Goal: Information Seeking & Learning: Learn about a topic

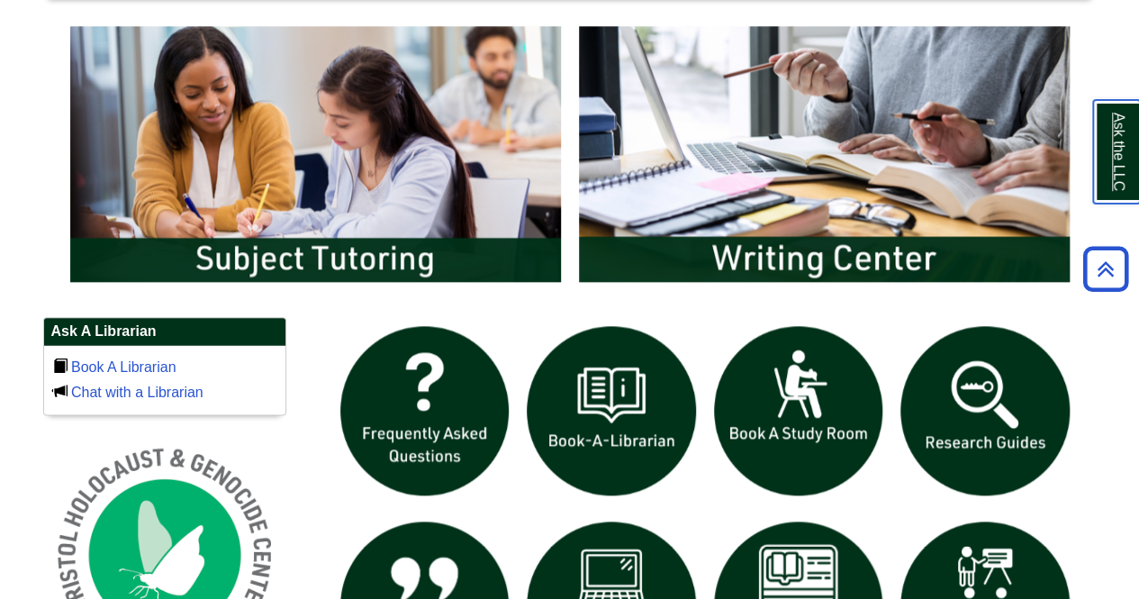
scroll to position [945, 0]
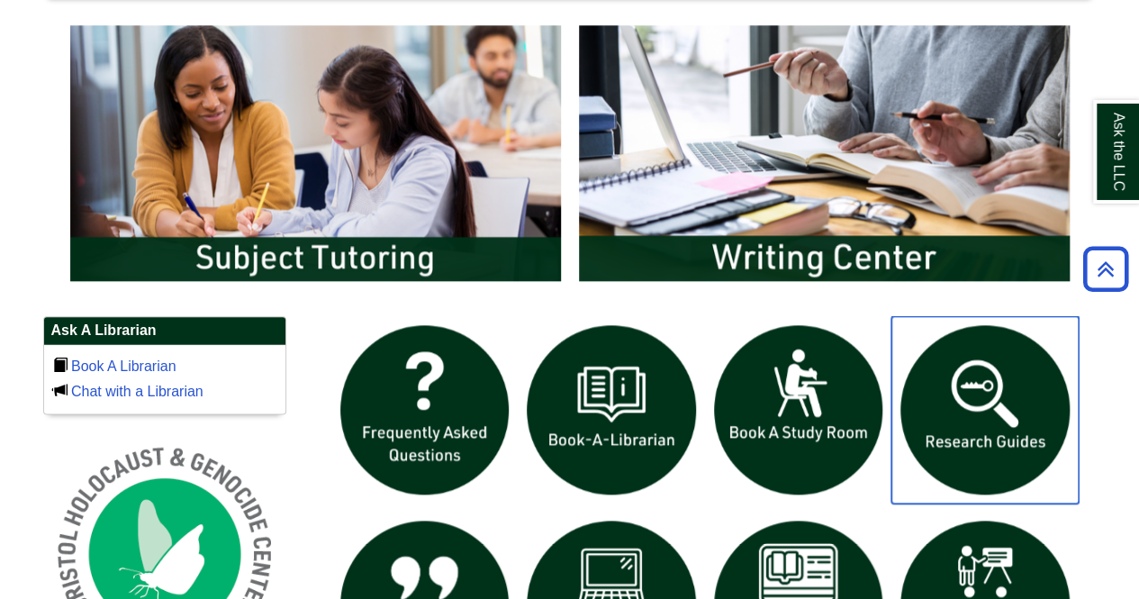
click at [994, 363] on img "slideshow" at bounding box center [985, 409] width 187 height 187
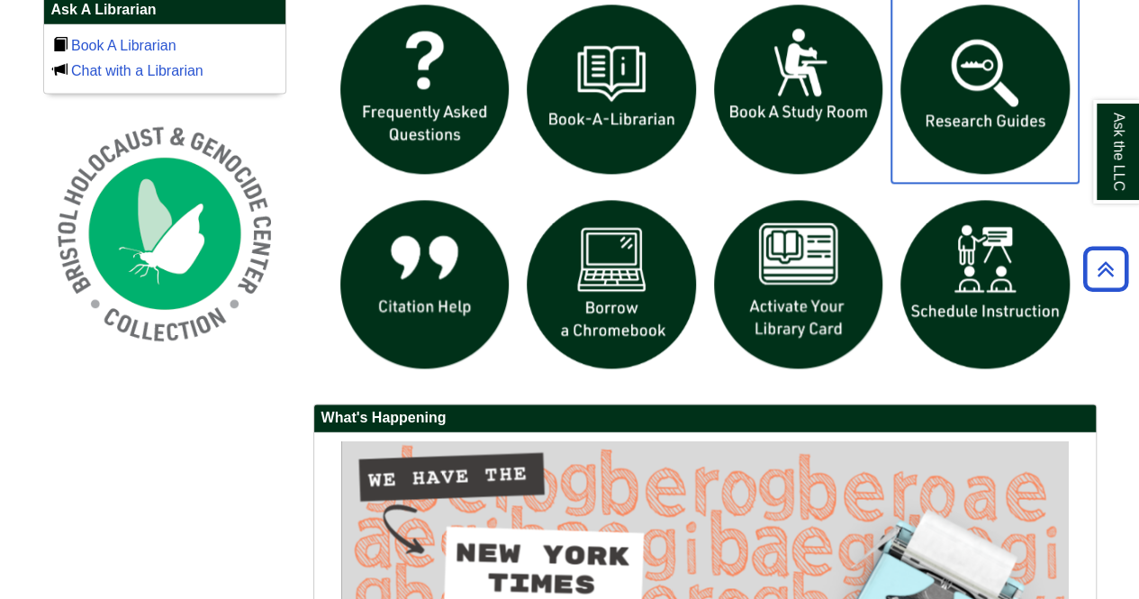
scroll to position [1261, 0]
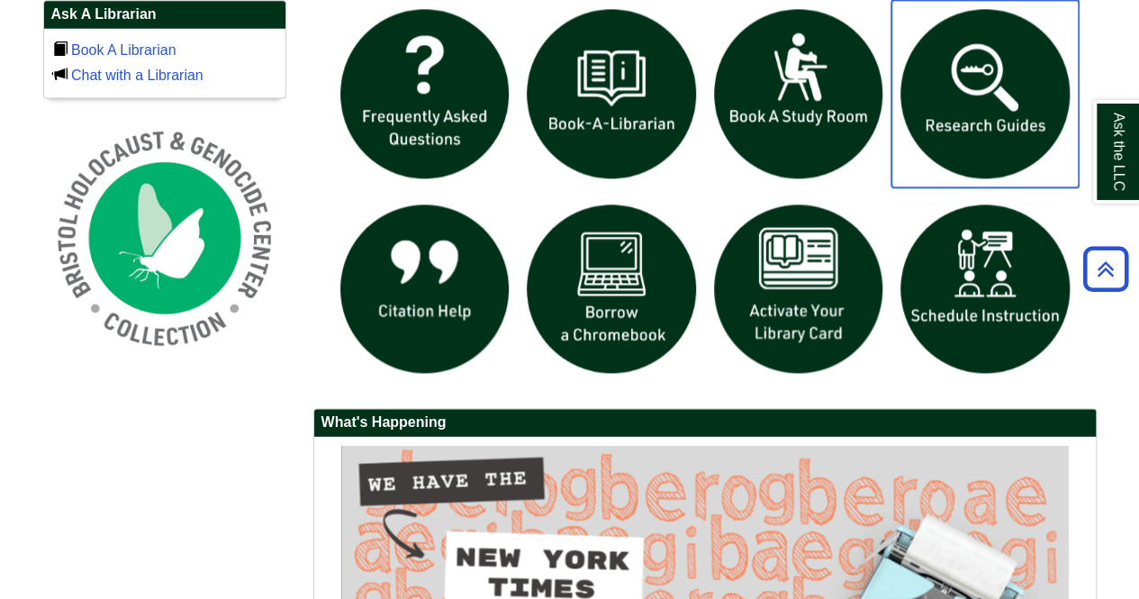
click at [948, 65] on img "slideshow" at bounding box center [985, 93] width 187 height 187
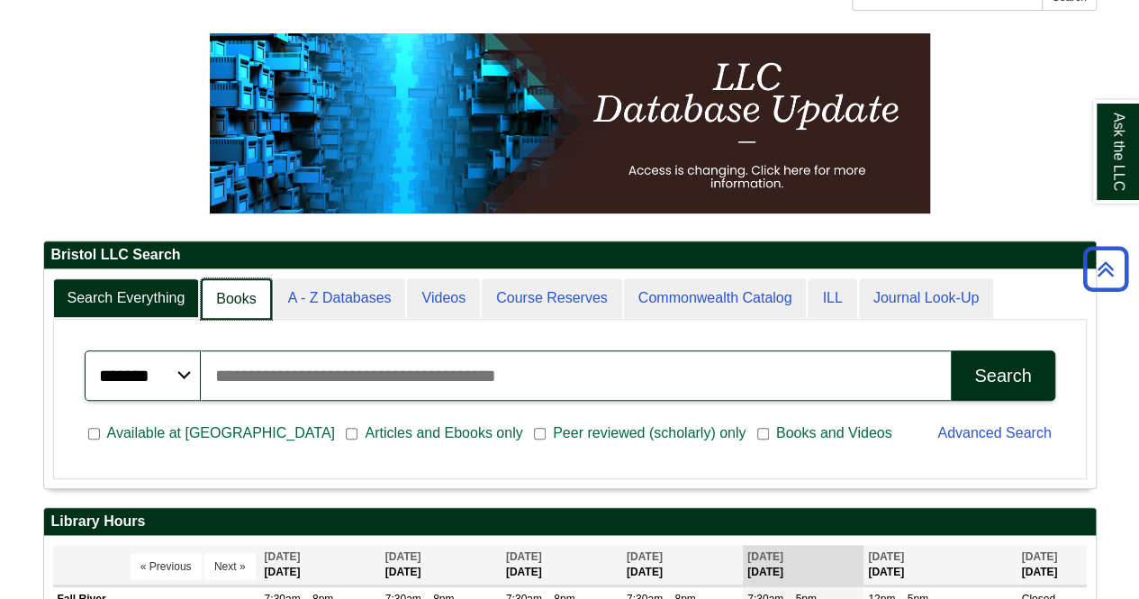
scroll to position [9, 9]
click at [238, 293] on link "Books" at bounding box center [236, 299] width 70 height 42
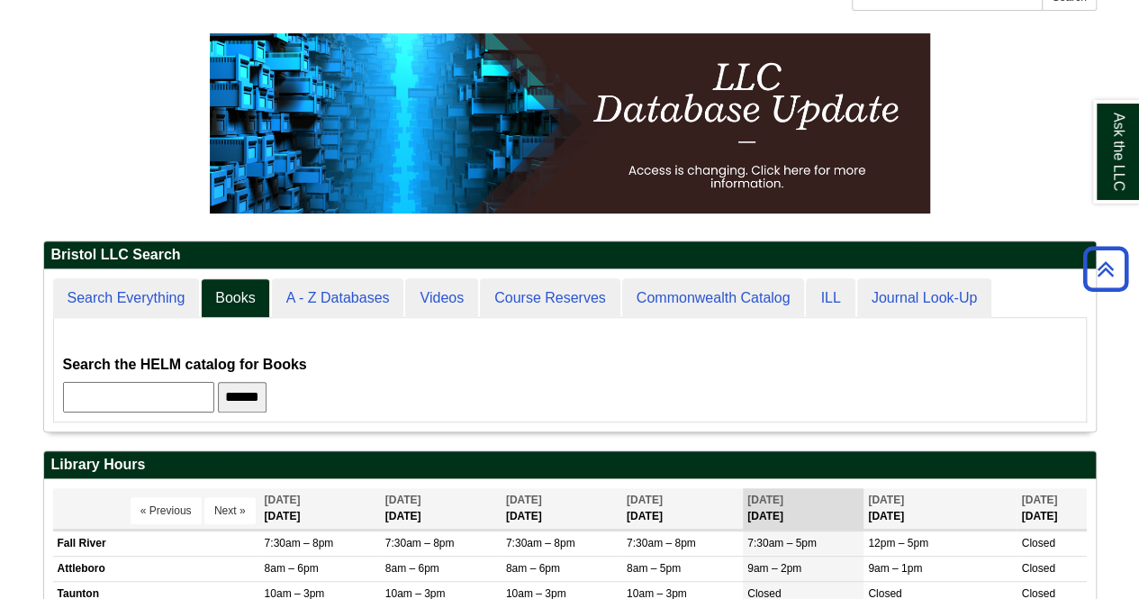
click at [213, 390] on input "text" at bounding box center [138, 397] width 151 height 31
type input "******"
click at [266, 396] on input "******" at bounding box center [242, 397] width 49 height 31
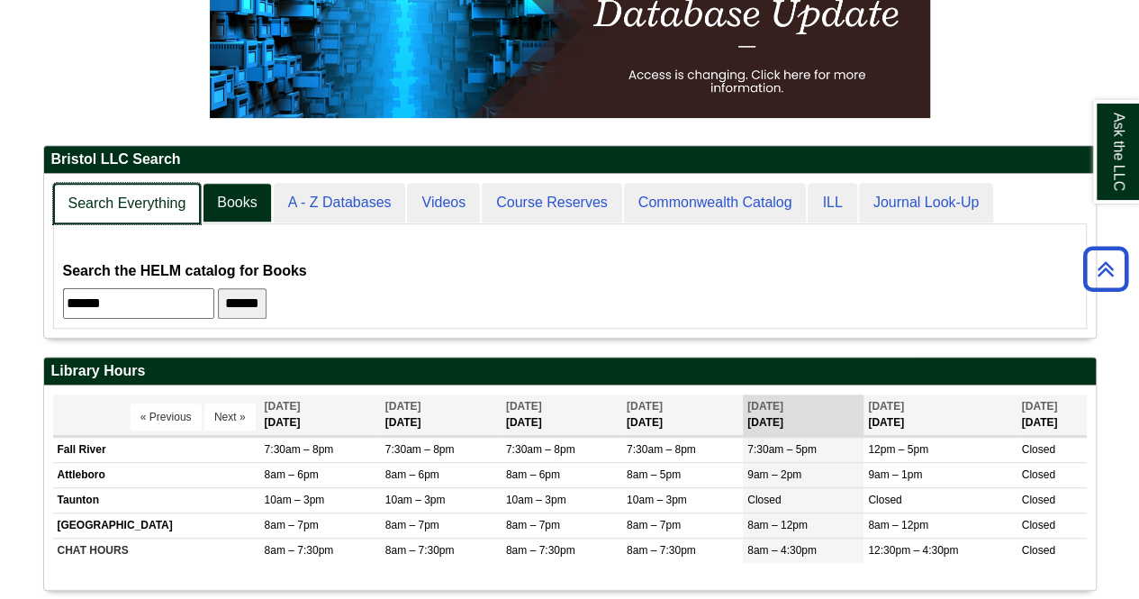
scroll to position [164, 1052]
click at [169, 201] on link "Search Everything" at bounding box center [127, 204] width 149 height 42
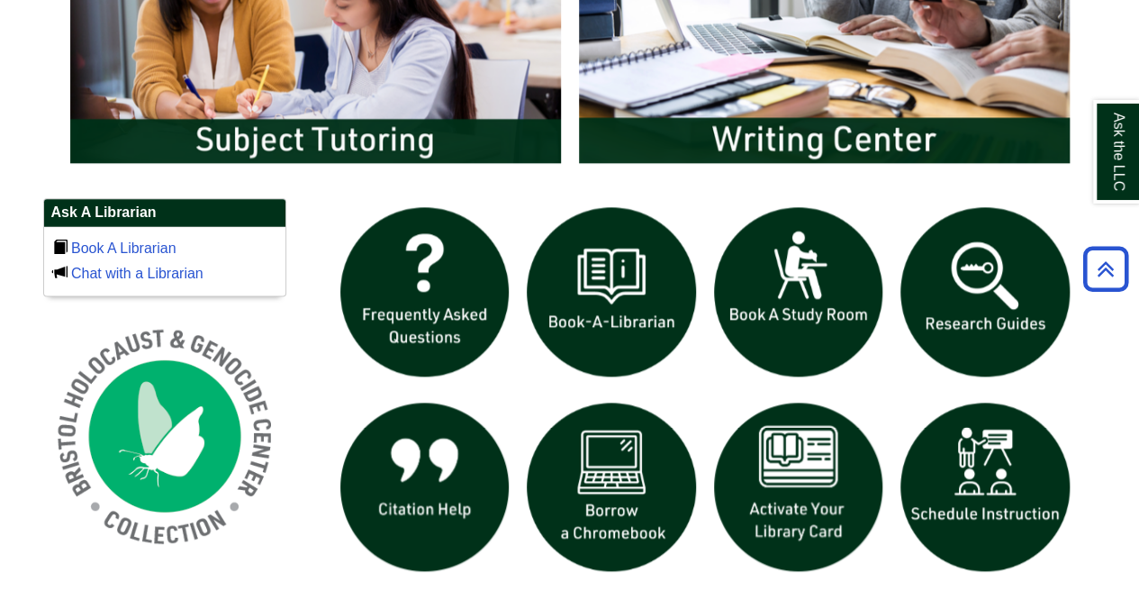
scroll to position [1067, 0]
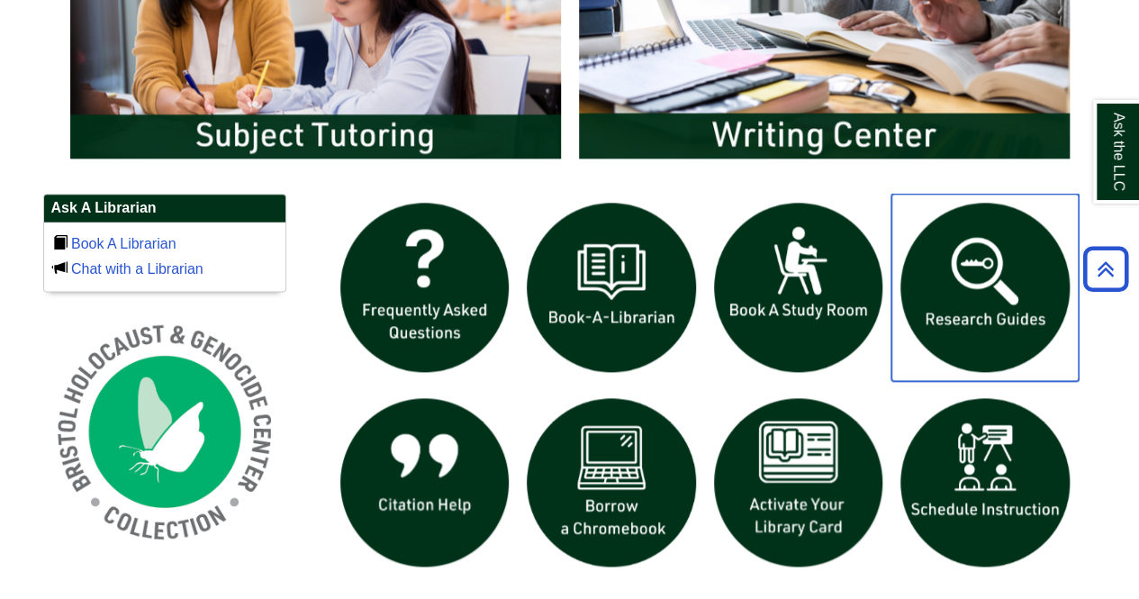
click at [942, 337] on img "slideshow" at bounding box center [985, 287] width 187 height 187
click at [963, 306] on img "slideshow" at bounding box center [985, 287] width 187 height 187
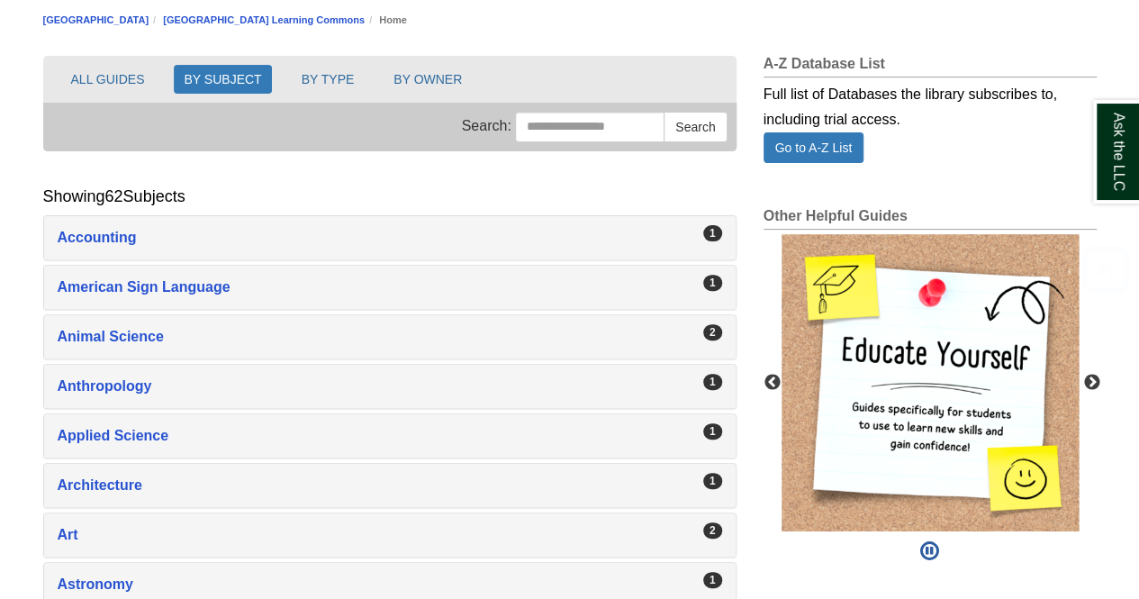
scroll to position [223, 0]
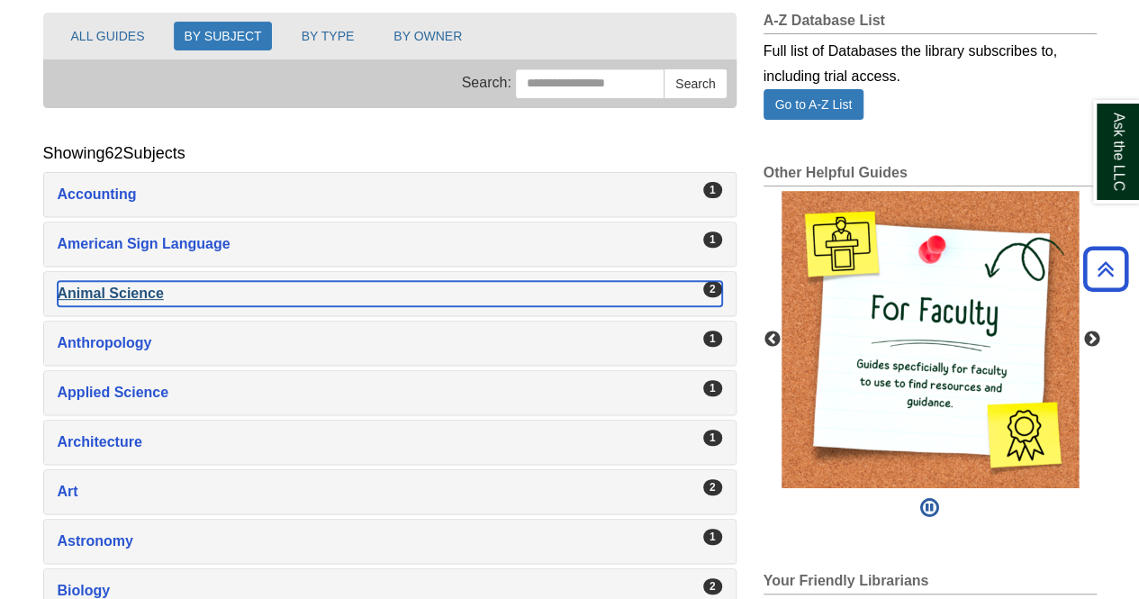
click at [113, 287] on div "Animal Science , 2 guides" at bounding box center [390, 293] width 665 height 25
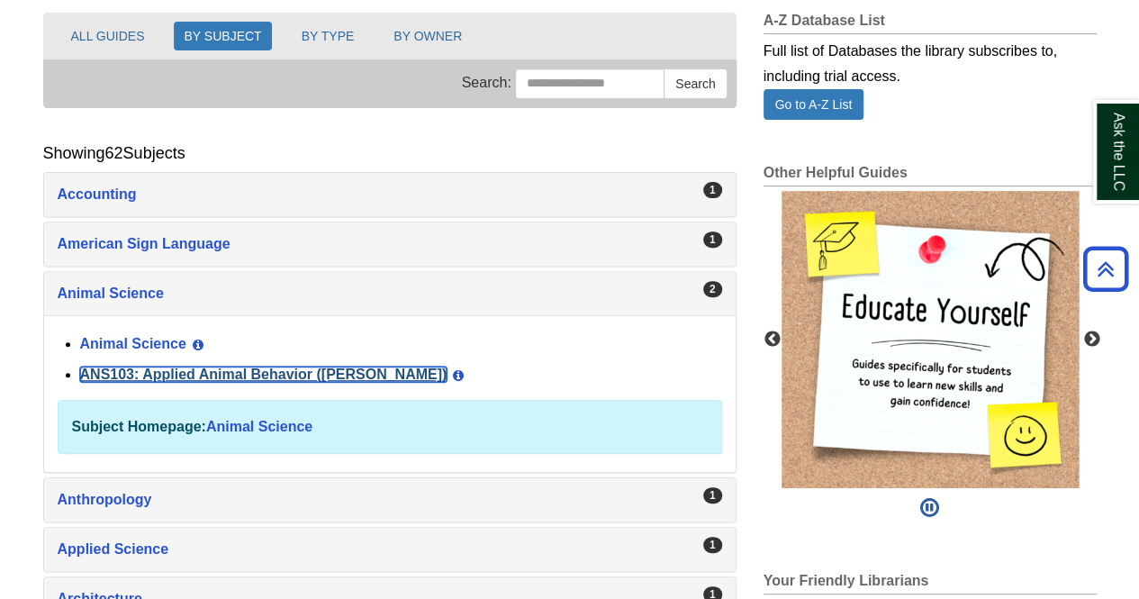
click at [155, 367] on link "ANS103: Applied Animal Behavior ([PERSON_NAME])" at bounding box center [264, 374] width 368 height 15
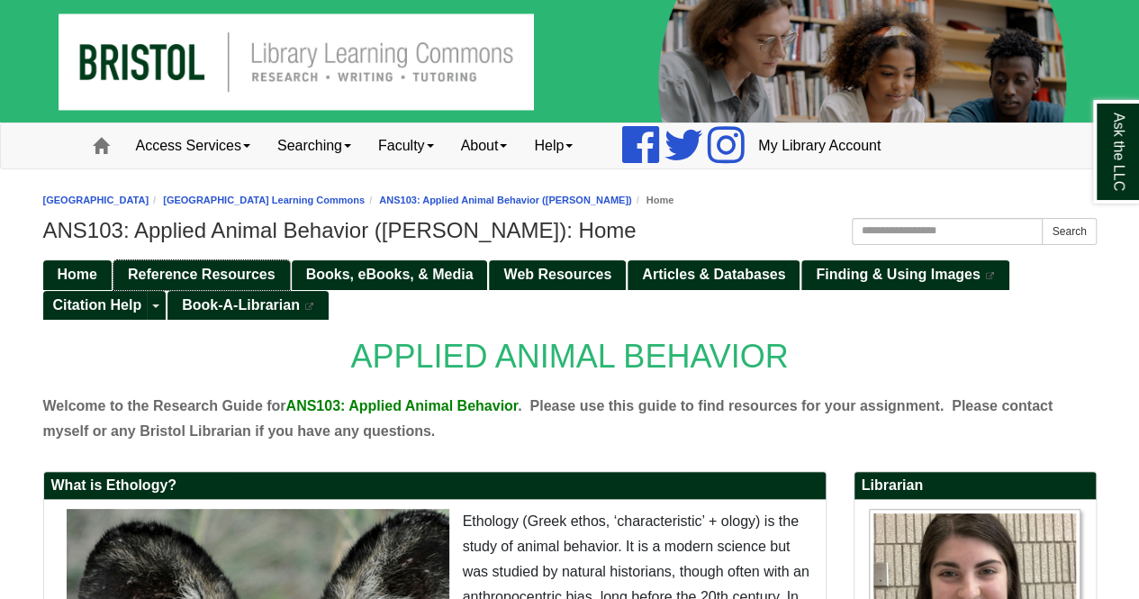
click at [169, 273] on span "Reference Resources" at bounding box center [202, 274] width 148 height 15
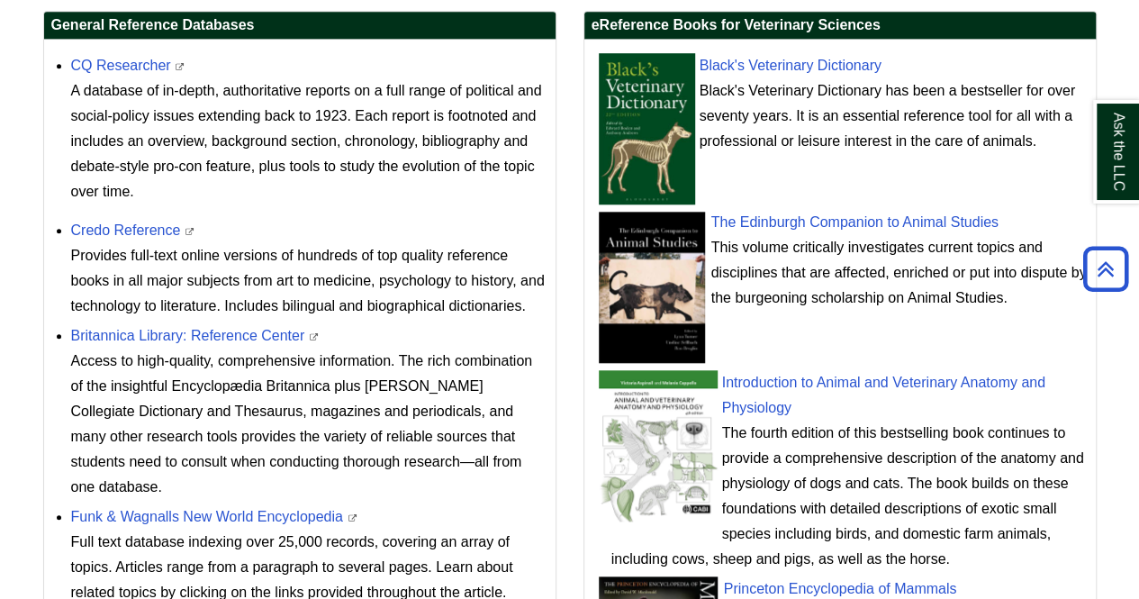
scroll to position [687, 0]
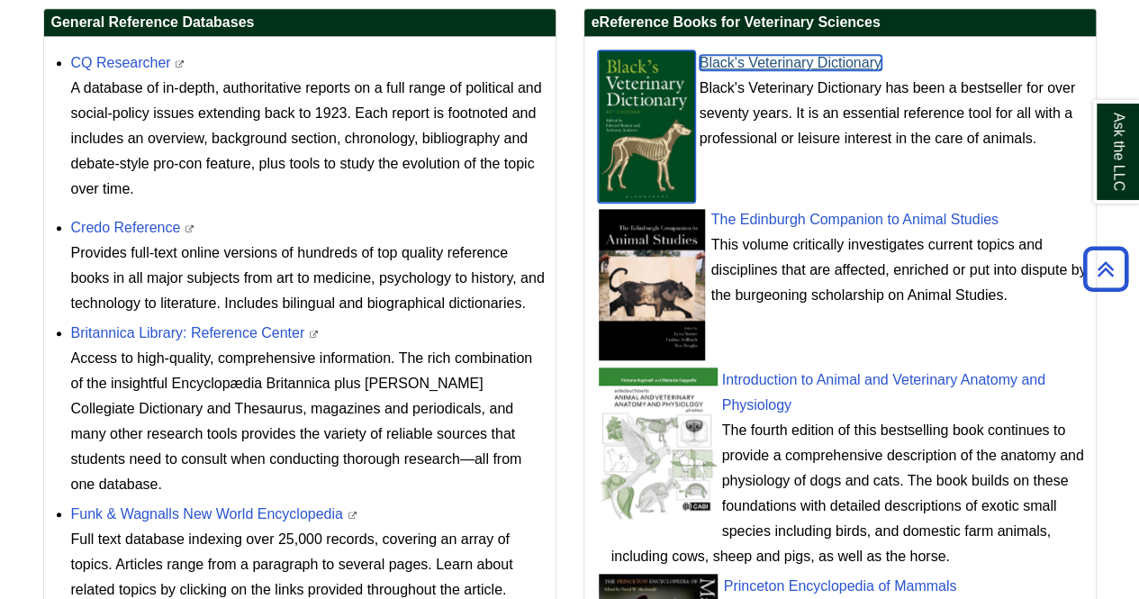
click at [776, 57] on link "Black's Veterinary Dictionary" at bounding box center [791, 62] width 182 height 15
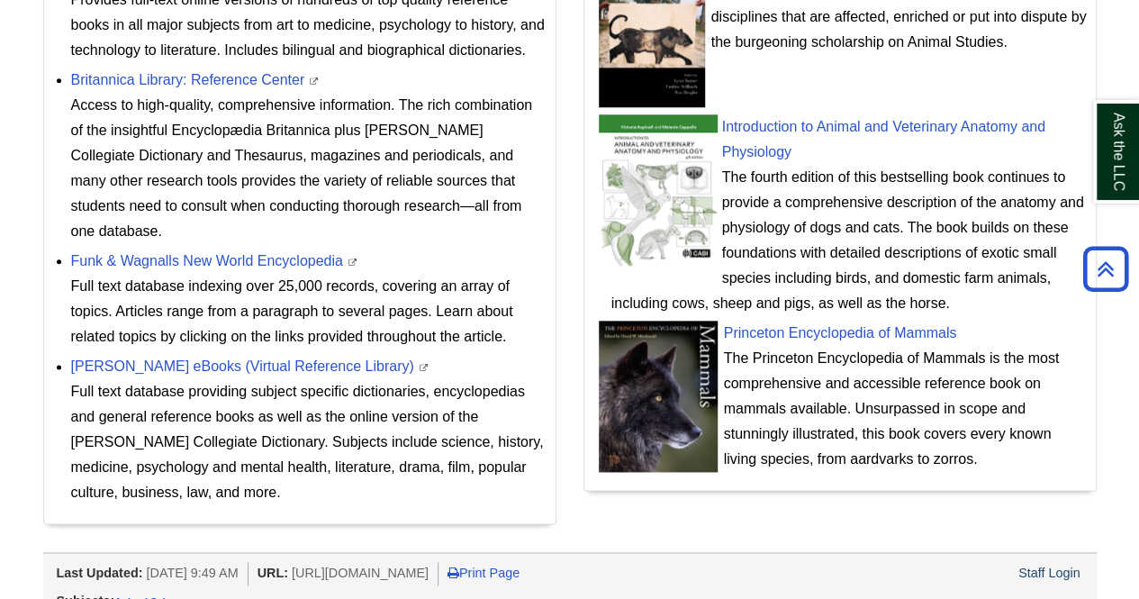
scroll to position [960, 0]
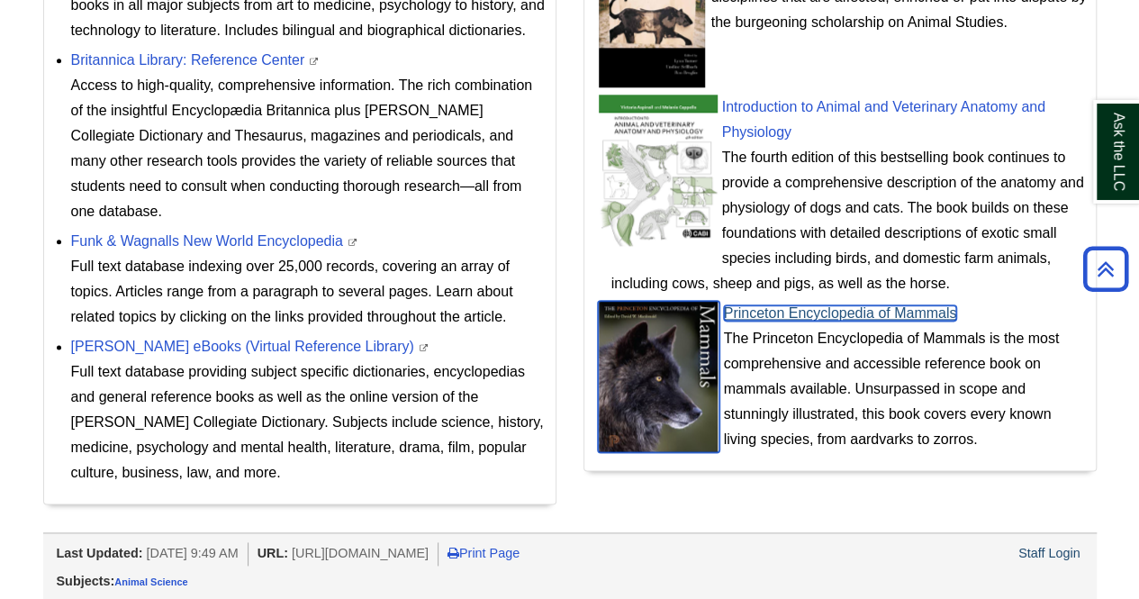
click at [827, 307] on link "Princeton Encyclopedia of Mammals" at bounding box center [840, 312] width 233 height 15
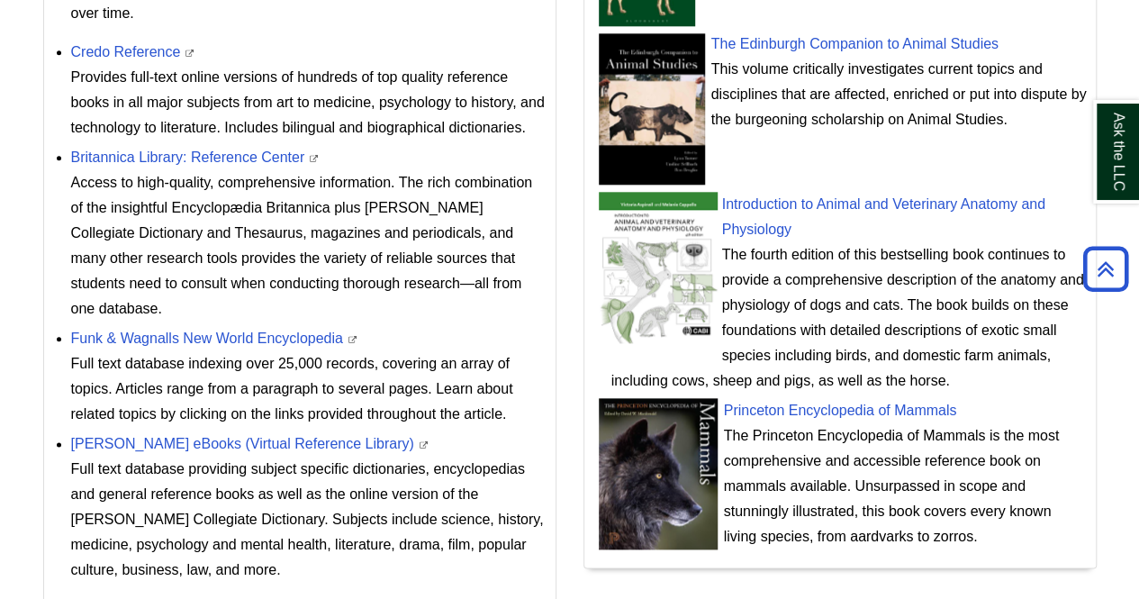
scroll to position [864, 0]
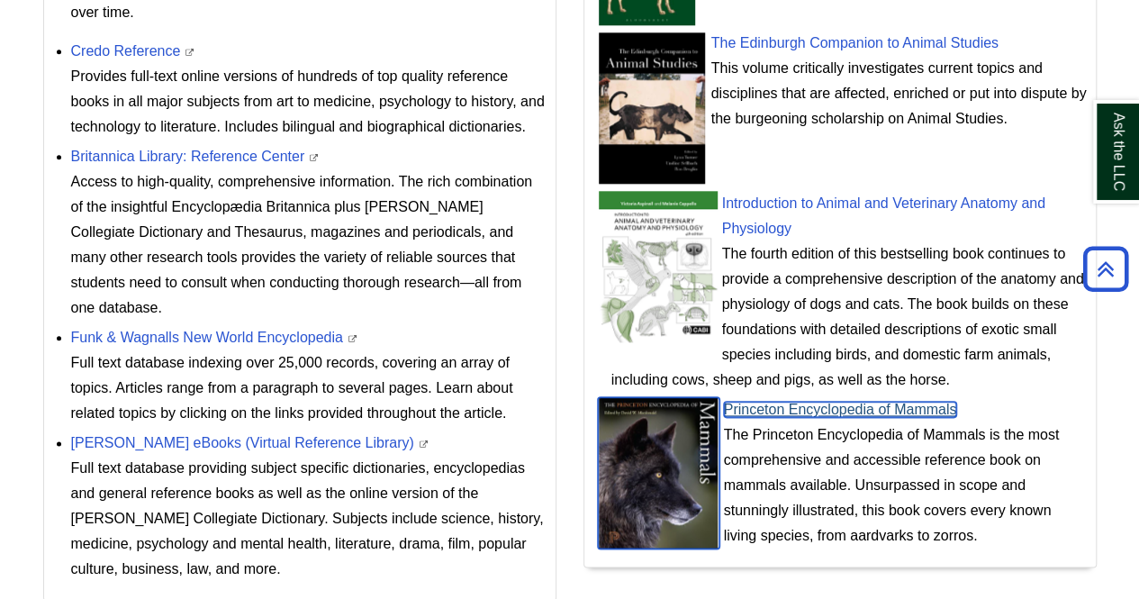
click at [814, 404] on link "Princeton Encyclopedia of Mammals" at bounding box center [840, 409] width 233 height 15
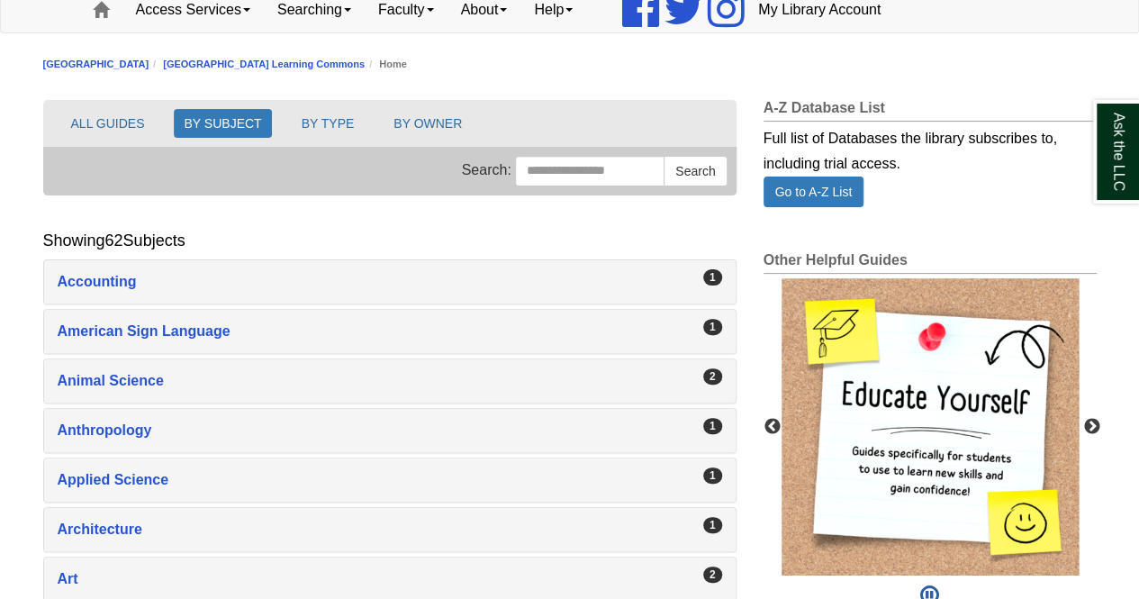
scroll to position [139, 0]
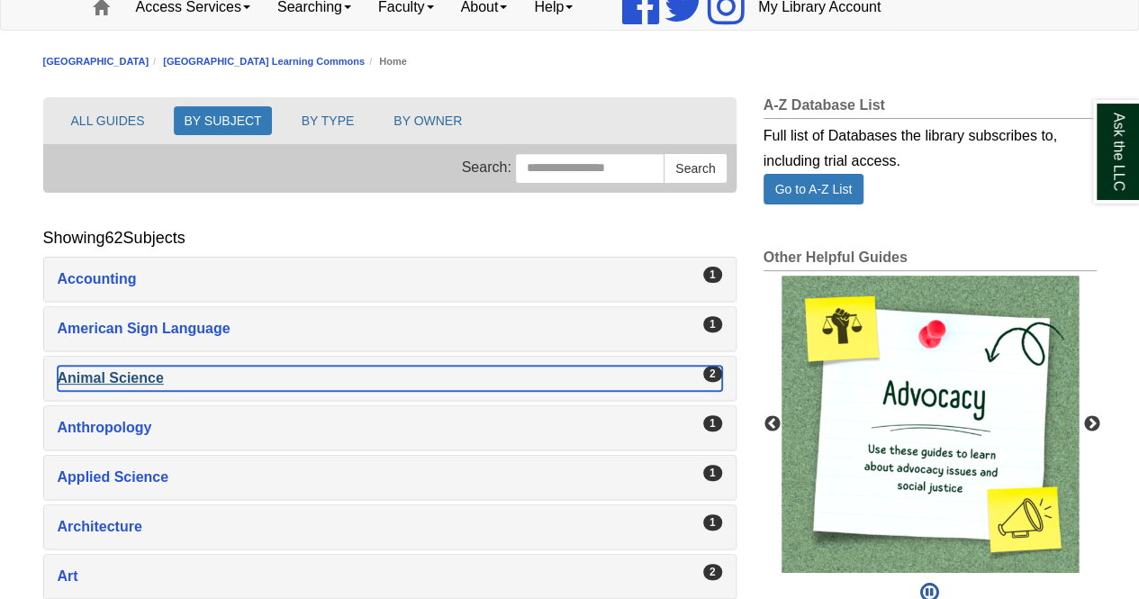
click at [382, 383] on div "Animal Science , 2 guides" at bounding box center [390, 378] width 665 height 25
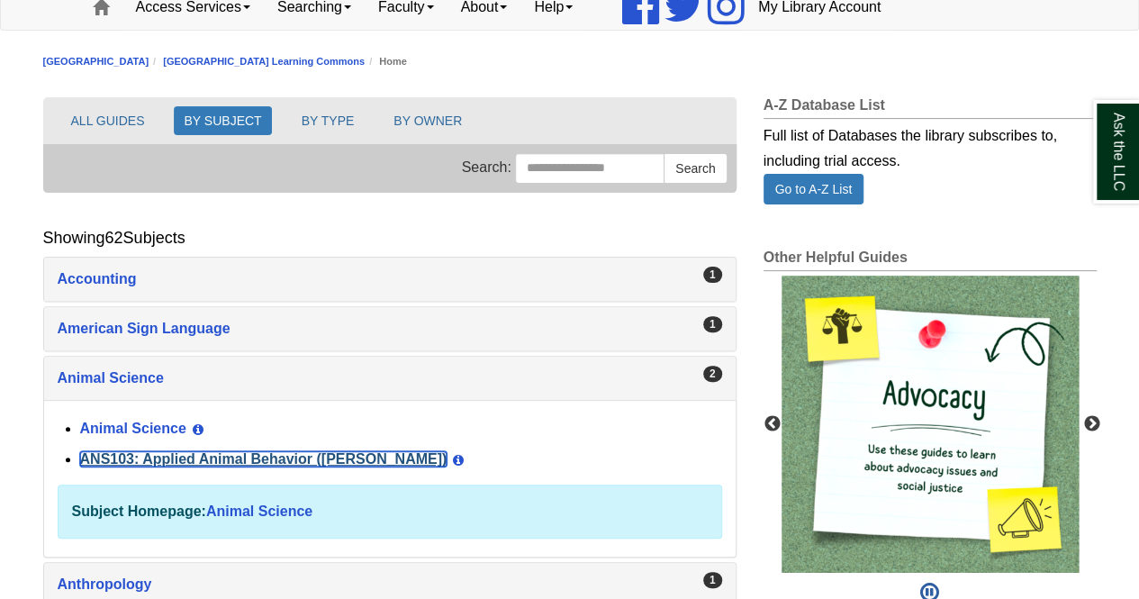
click at [154, 453] on link "ANS103: Applied Animal Behavior ([PERSON_NAME])" at bounding box center [264, 458] width 368 height 15
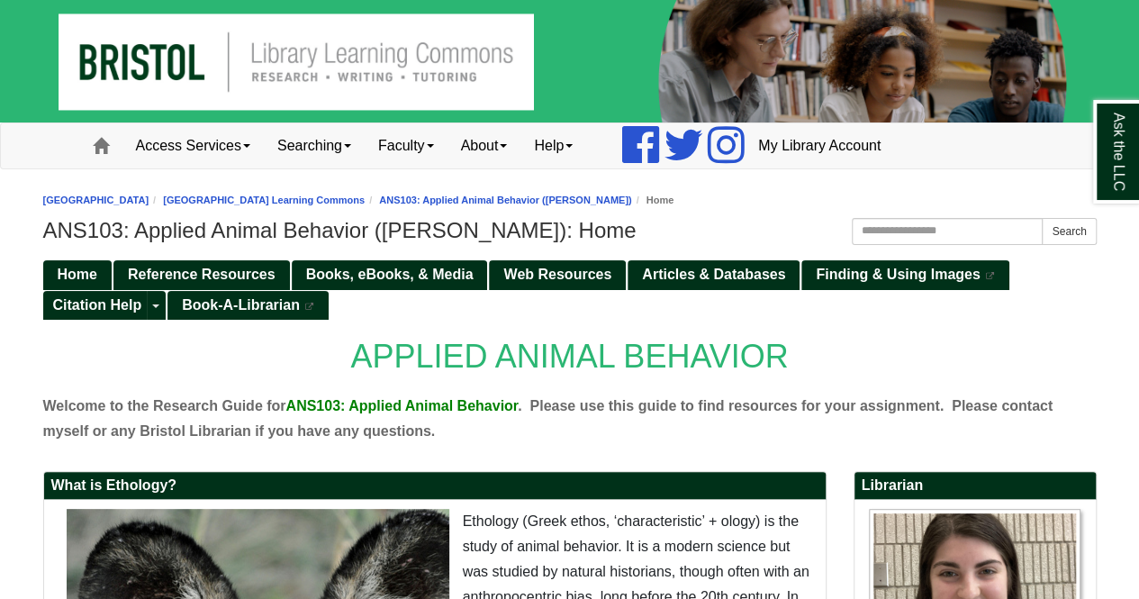
click at [532, 455] on div "APPLIED ANIMAL BEHAVIOR Welcome to the Research Guide for ANS103: Applied Anima…" at bounding box center [570, 399] width 1054 height 143
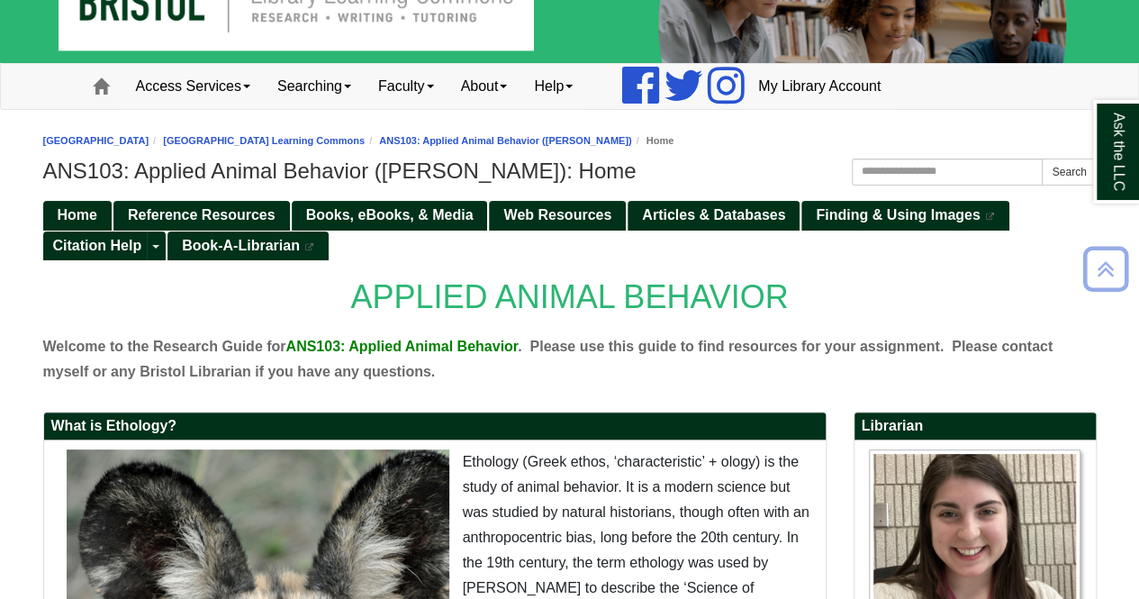
scroll to position [53, 0]
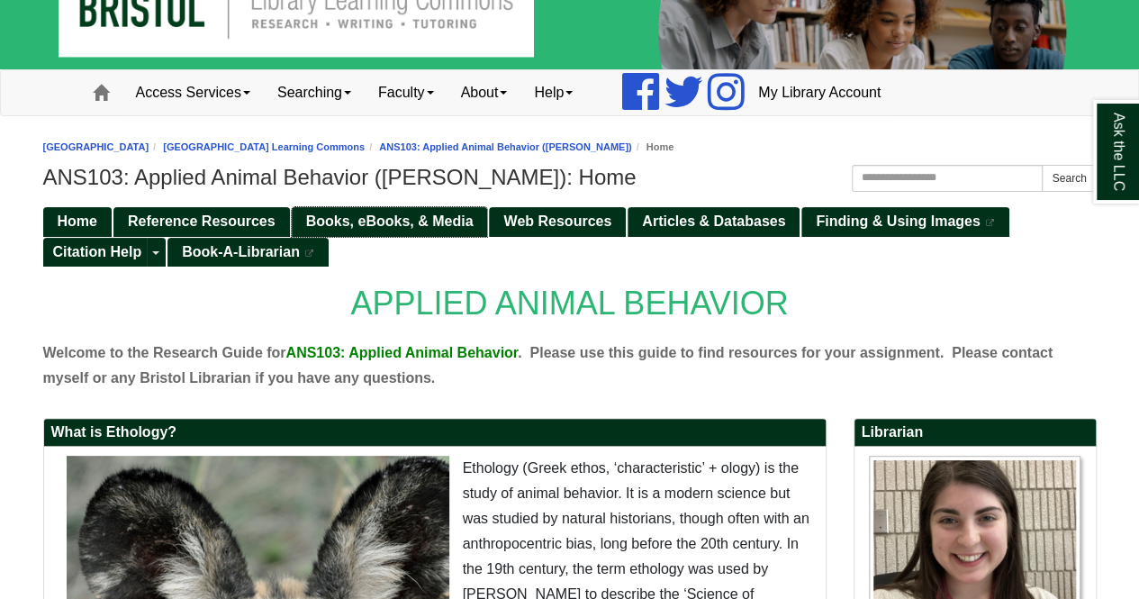
click at [395, 226] on span "Books, eBooks, & Media" at bounding box center [390, 220] width 168 height 15
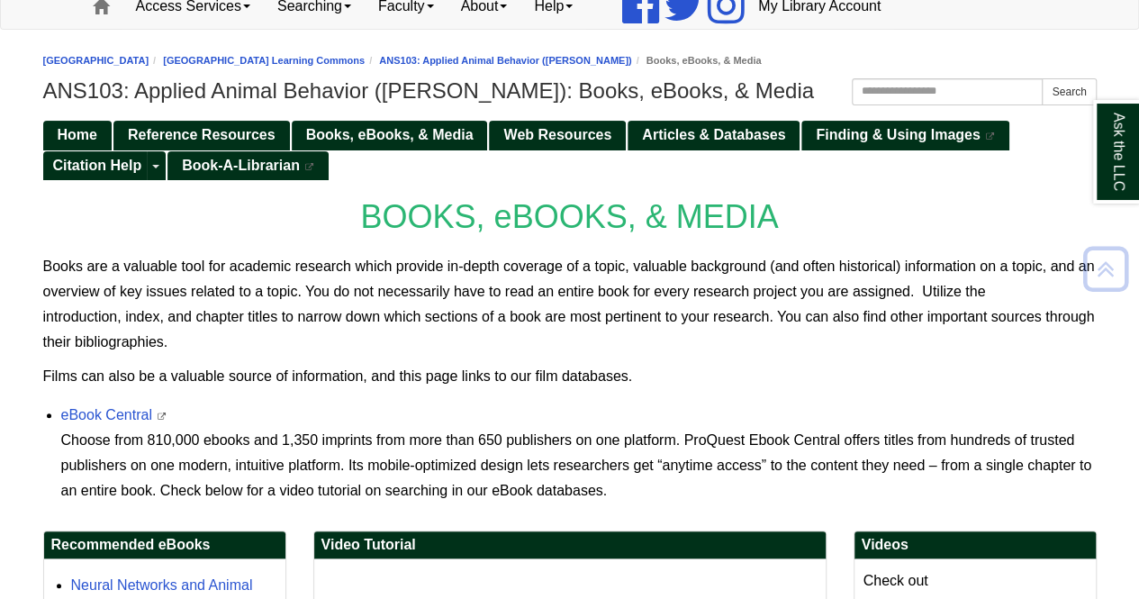
scroll to position [137, 0]
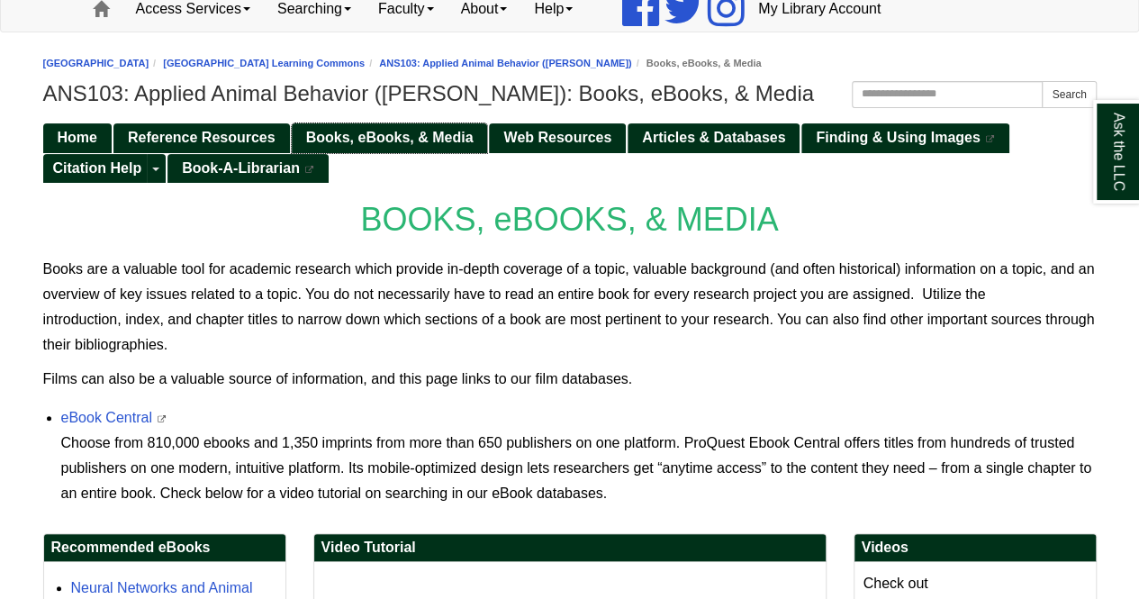
click at [365, 130] on span "Books, eBooks, & Media" at bounding box center [390, 137] width 168 height 15
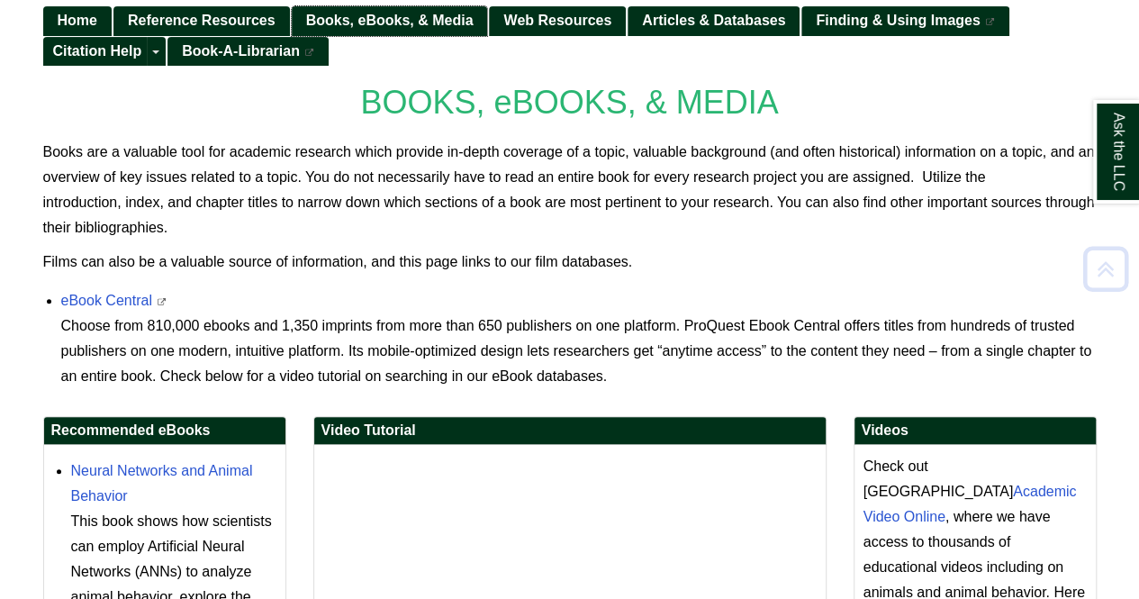
scroll to position [258, 0]
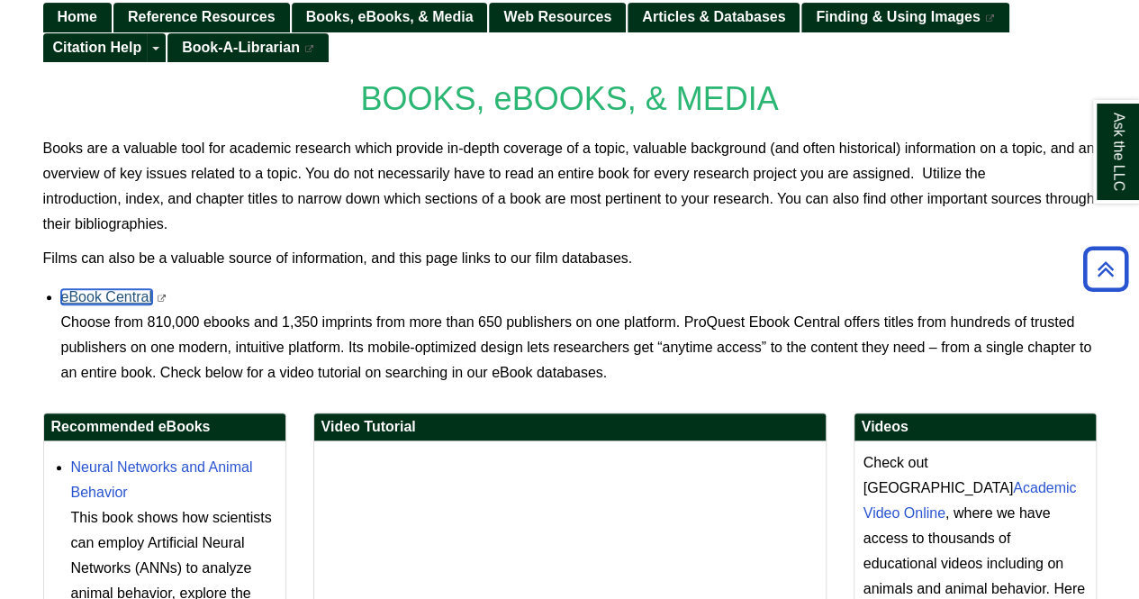
click at [96, 300] on link "eBook Central" at bounding box center [106, 296] width 91 height 15
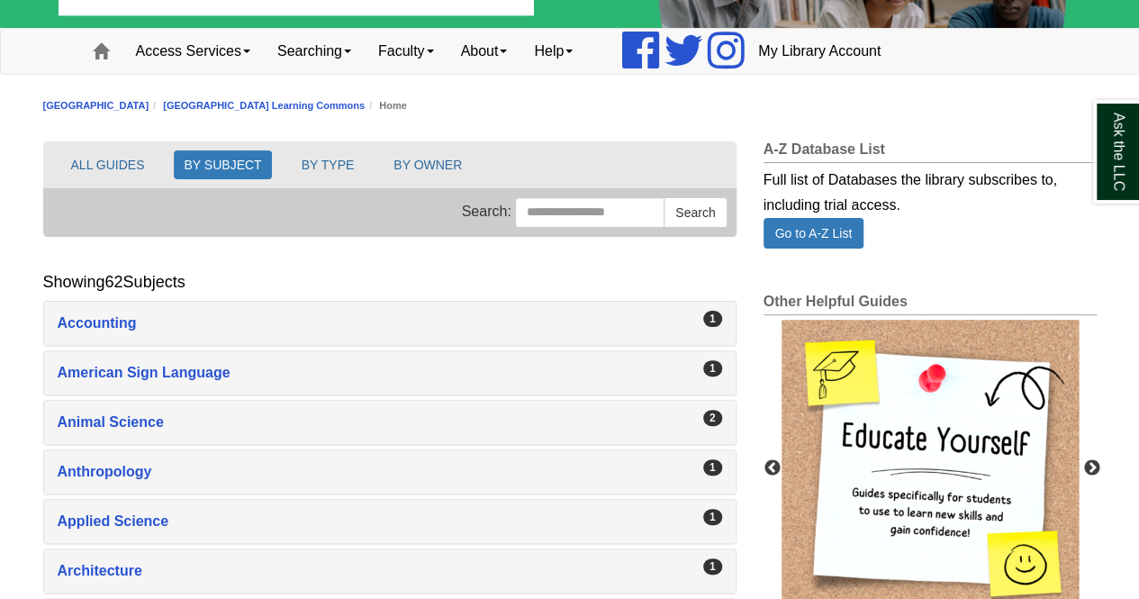
scroll to position [123, 0]
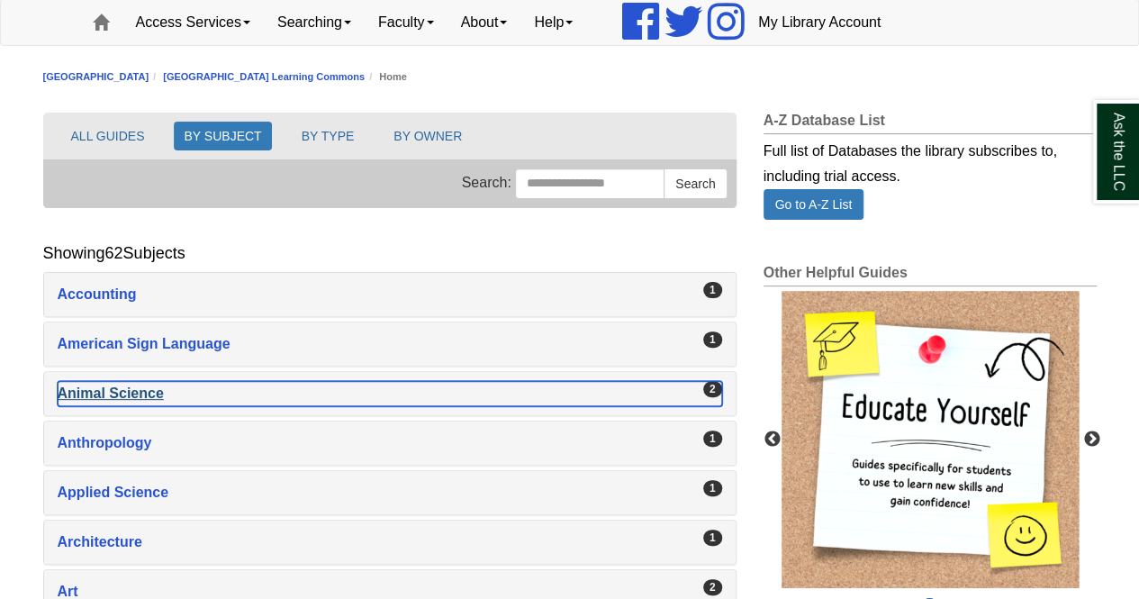
click at [467, 384] on div "Animal Science , 2 guides" at bounding box center [390, 393] width 665 height 25
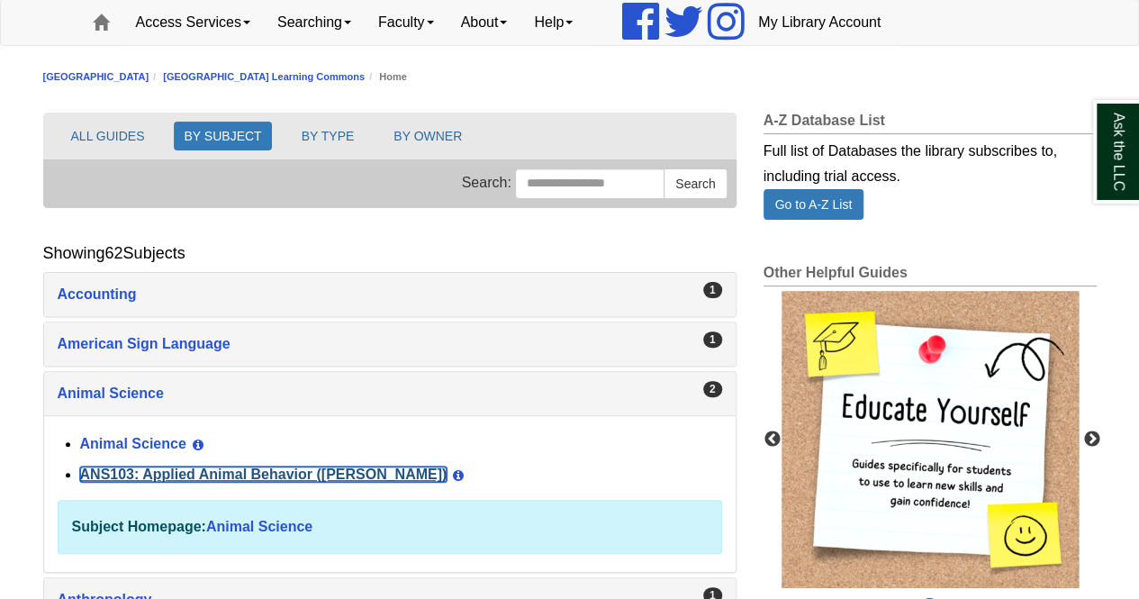
click at [210, 471] on link "ANS103: Applied Animal Behavior ([PERSON_NAME])" at bounding box center [264, 474] width 368 height 15
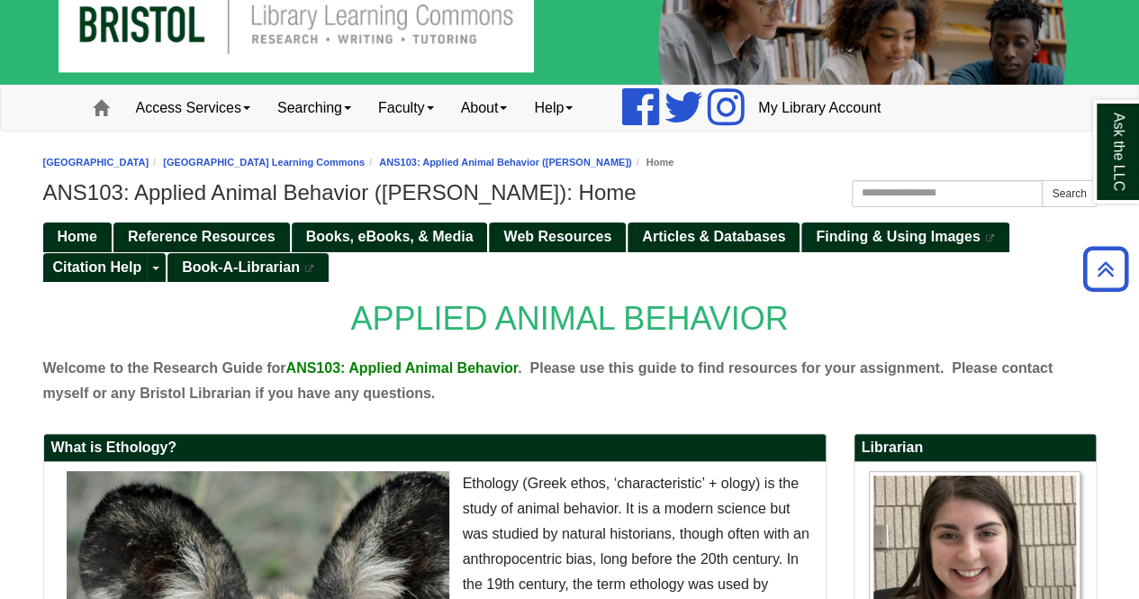
scroll to position [34, 0]
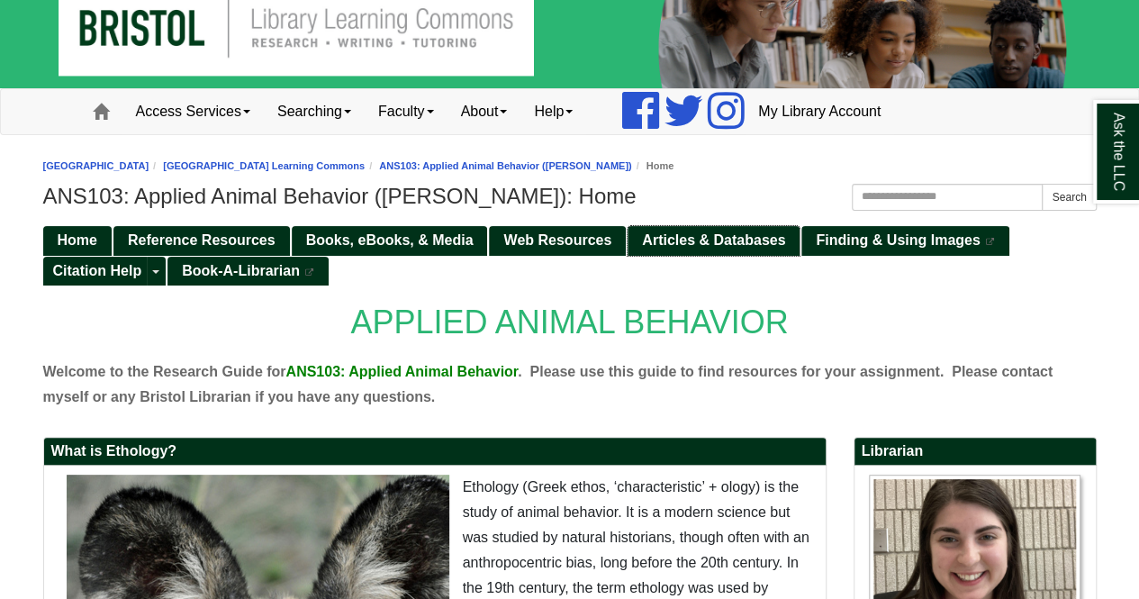
click at [714, 236] on span "Articles & Databases" at bounding box center [713, 239] width 143 height 15
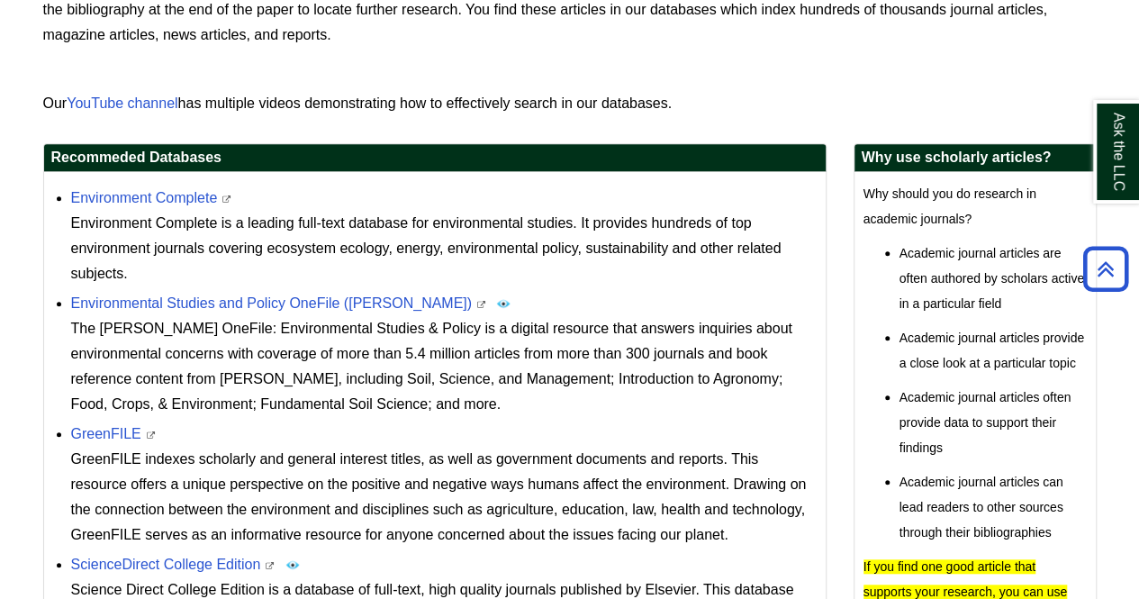
scroll to position [449, 0]
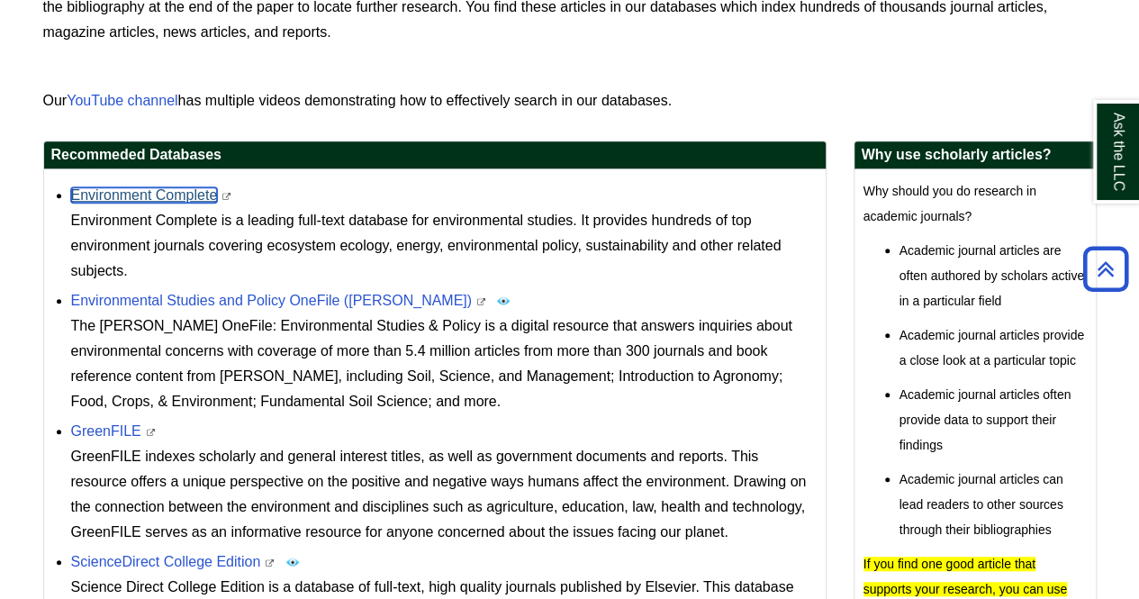
click at [190, 199] on link "Environment Complete" at bounding box center [144, 194] width 147 height 15
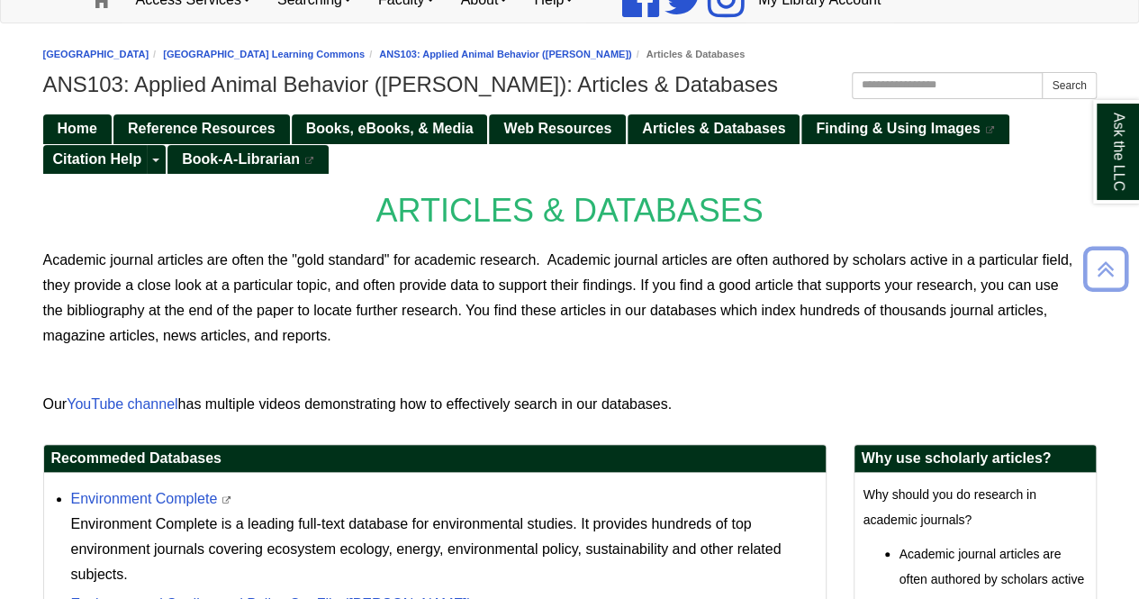
scroll to position [137, 0]
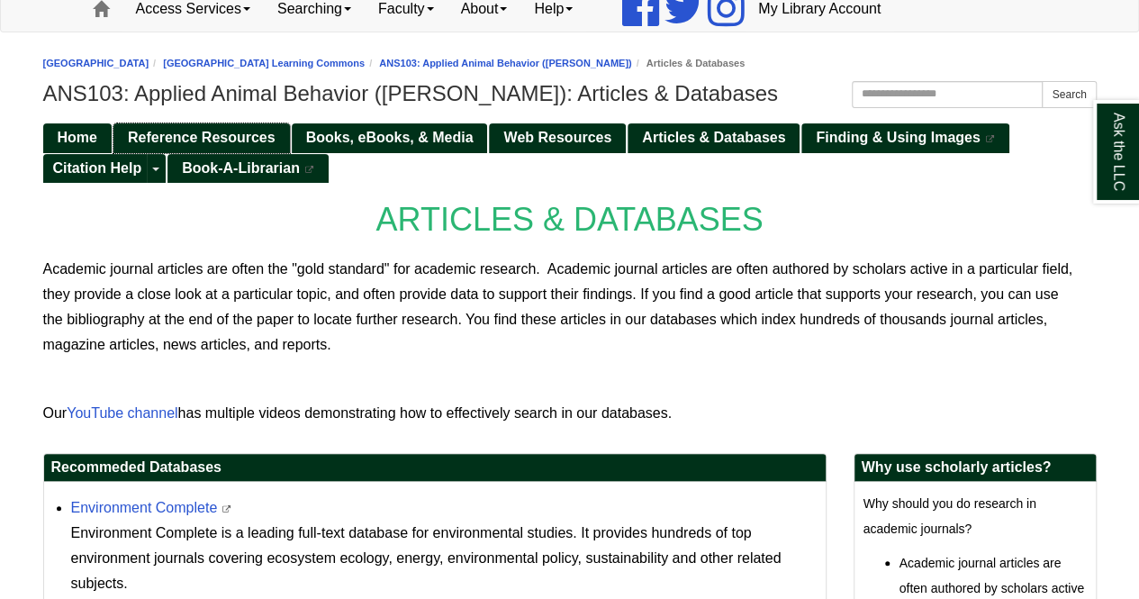
click at [242, 136] on span "Reference Resources" at bounding box center [202, 137] width 148 height 15
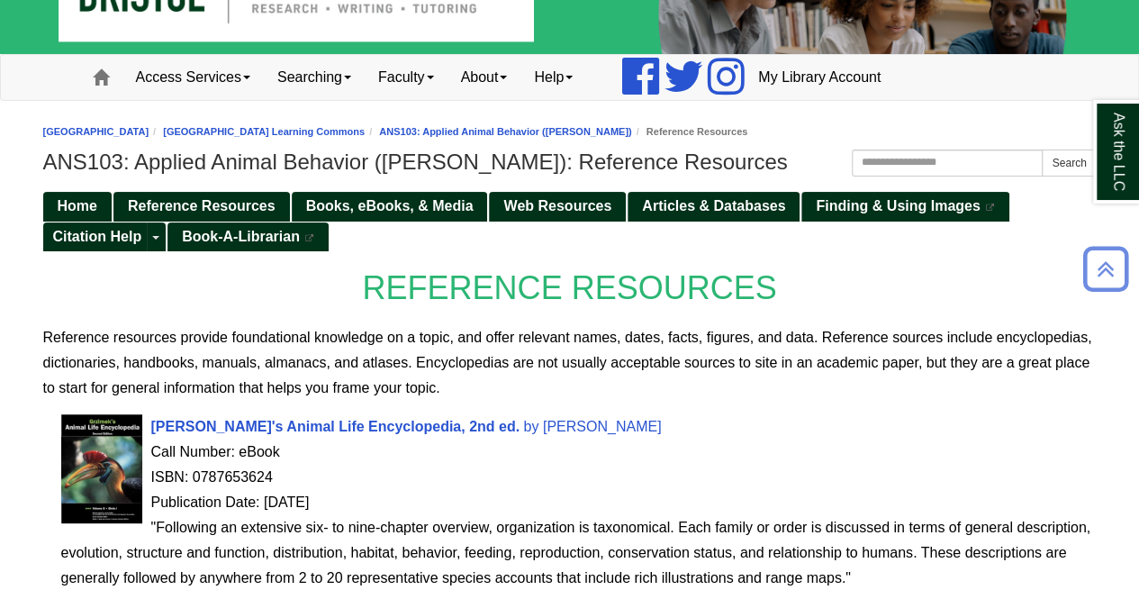
scroll to position [60, 0]
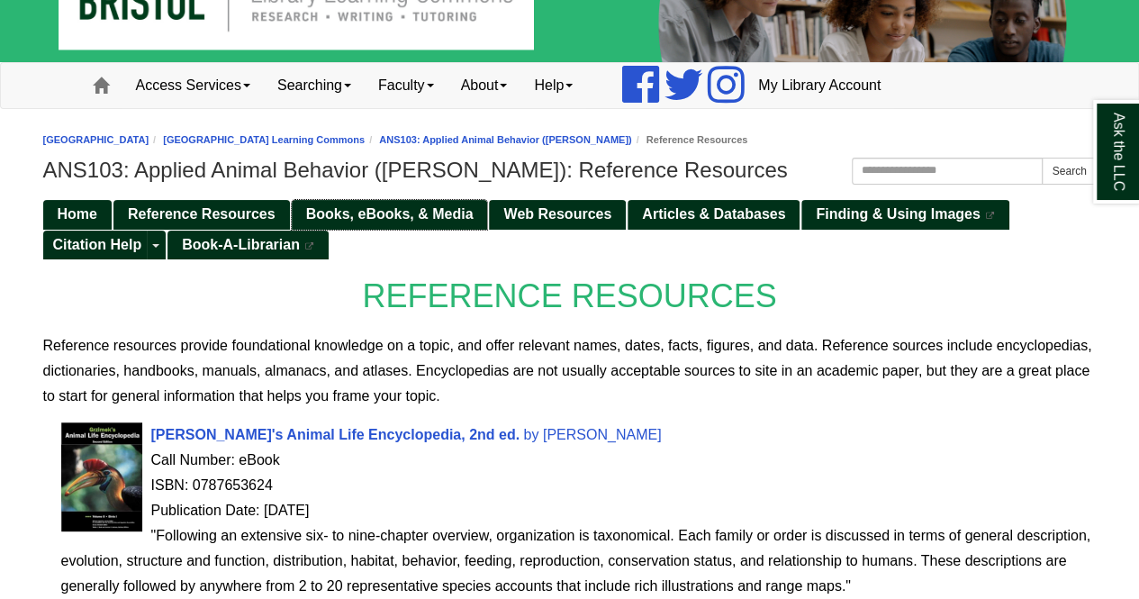
click at [407, 223] on link "Books, eBooks, & Media" at bounding box center [390, 215] width 196 height 30
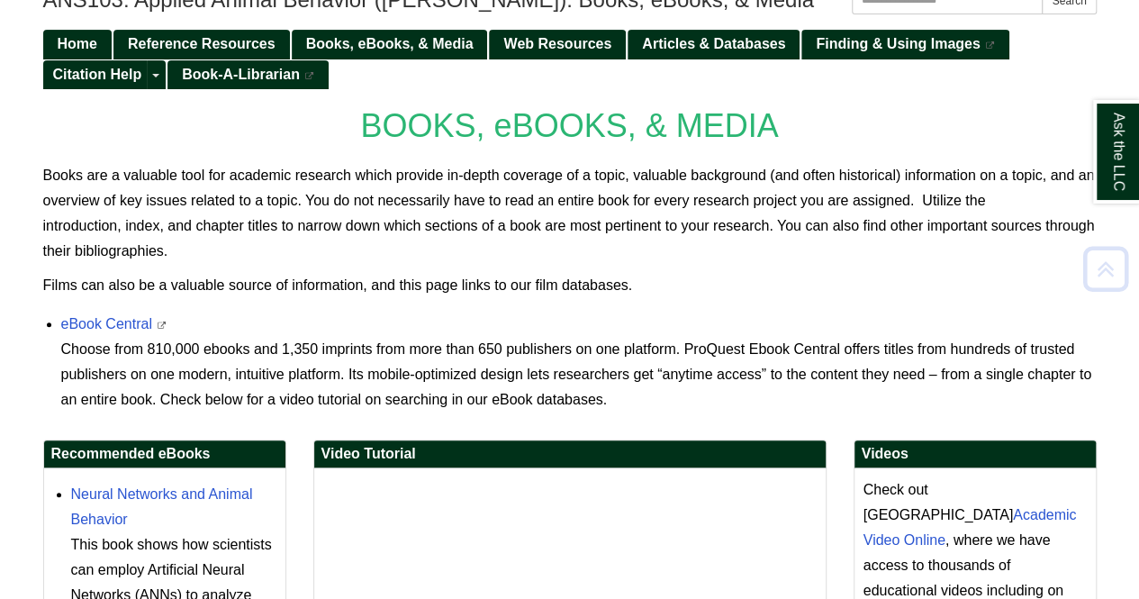
scroll to position [231, 0]
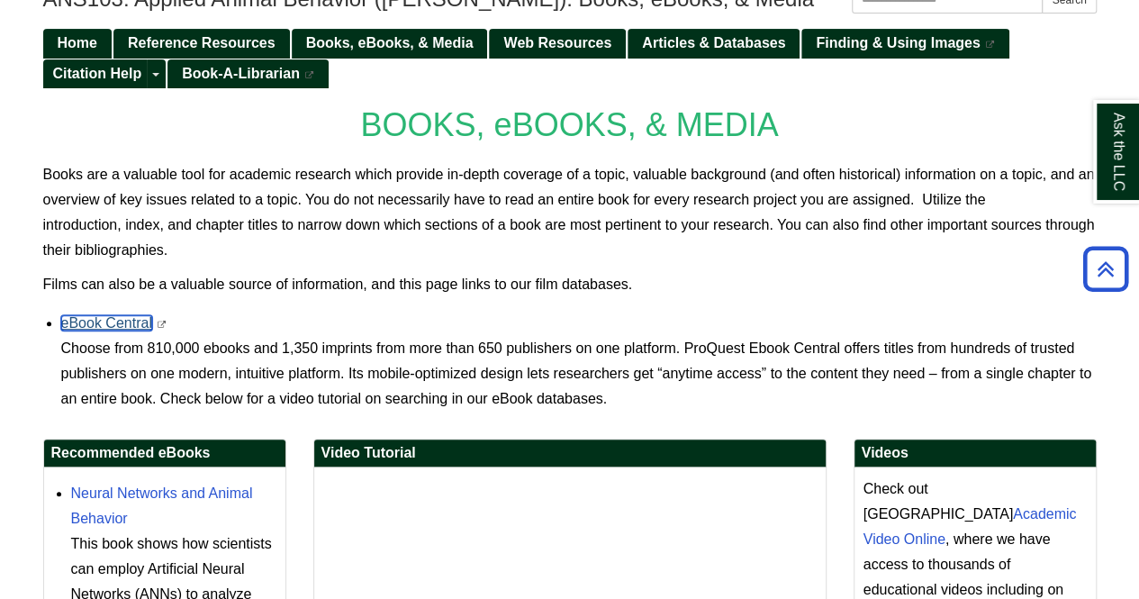
click at [112, 315] on link "eBook Central" at bounding box center [106, 322] width 91 height 15
click at [539, 42] on span "Web Resources" at bounding box center [558, 42] width 108 height 15
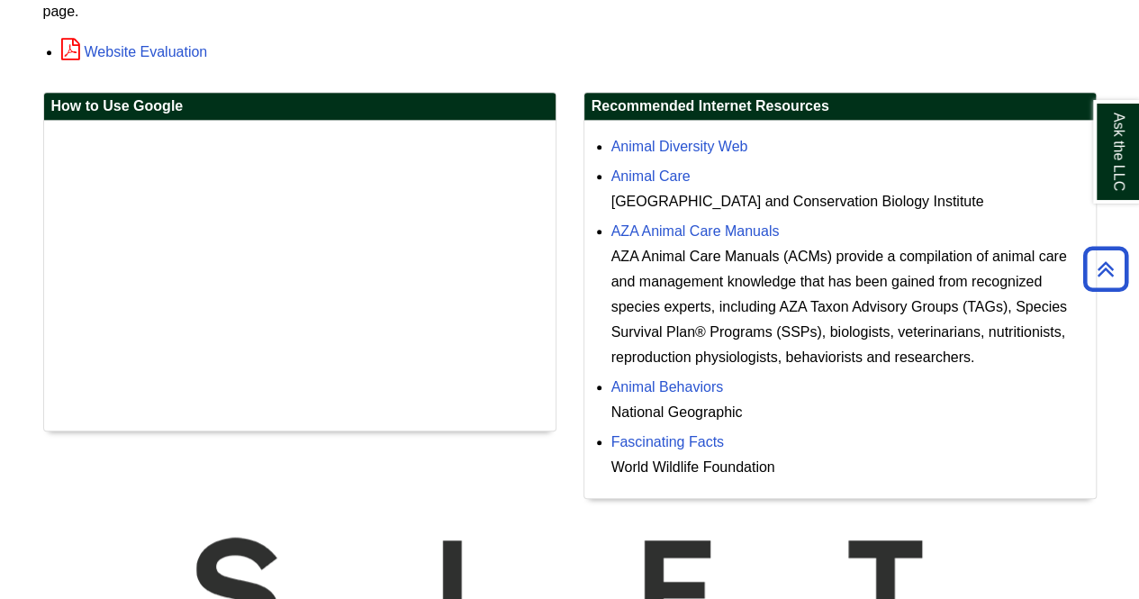
scroll to position [454, 0]
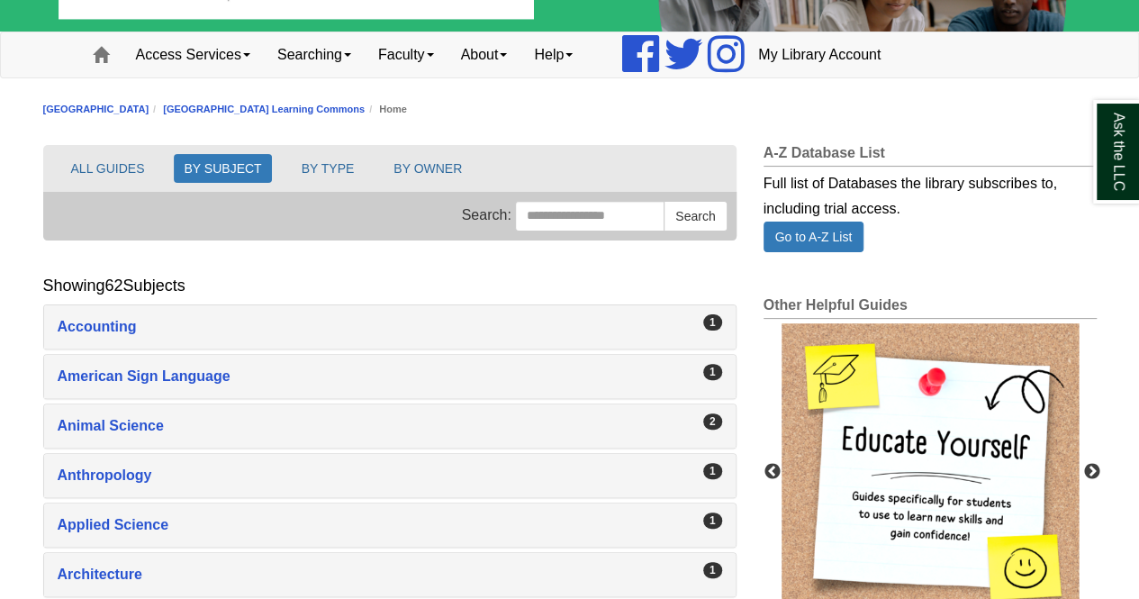
scroll to position [95, 0]
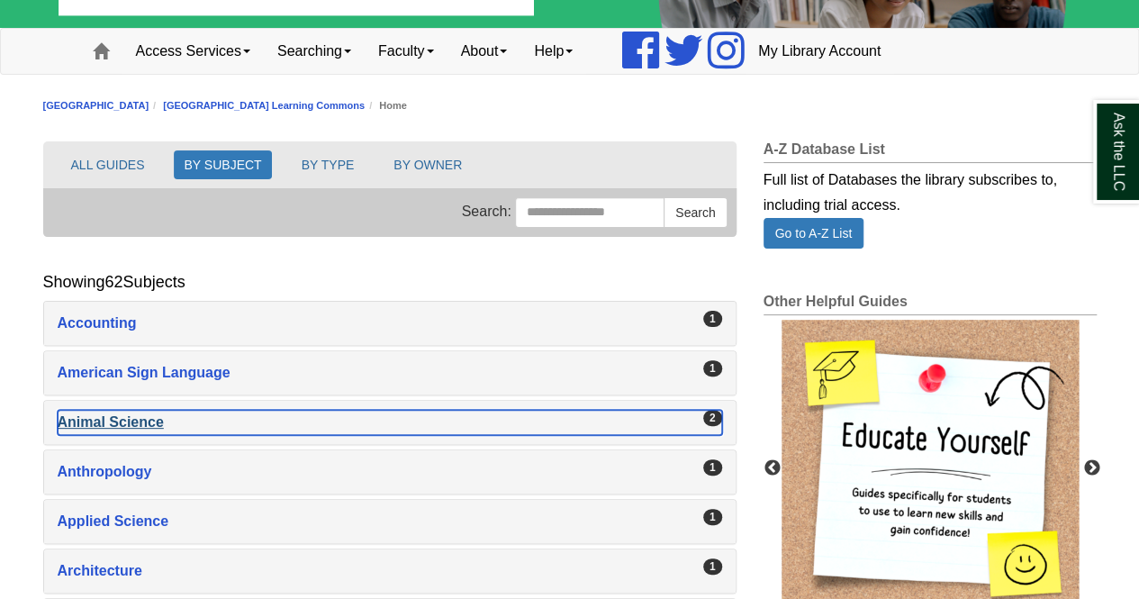
click at [258, 421] on div "Animal Science , 2 guides" at bounding box center [390, 422] width 665 height 25
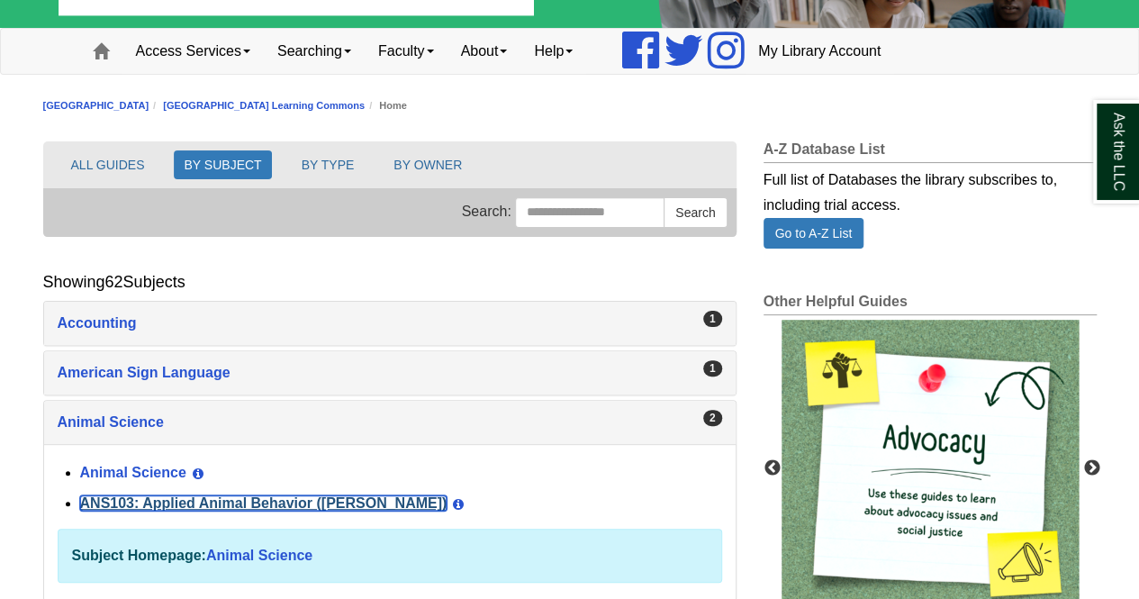
click at [212, 498] on link "ANS103: Applied Animal Behavior ([PERSON_NAME])" at bounding box center [264, 502] width 368 height 15
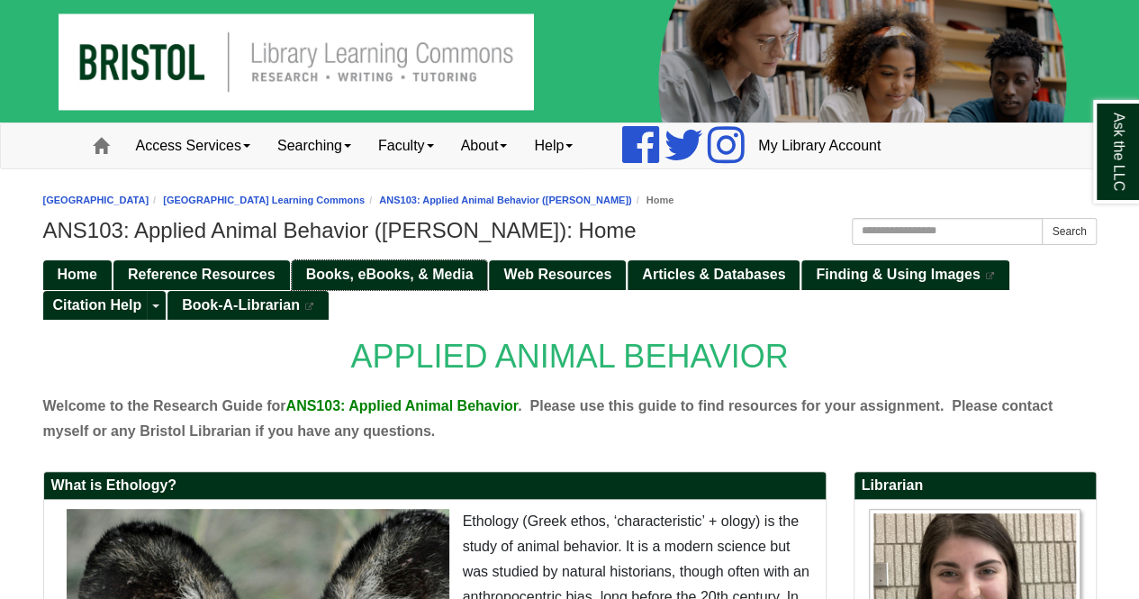
click at [387, 277] on span "Books, eBooks, & Media" at bounding box center [390, 274] width 168 height 15
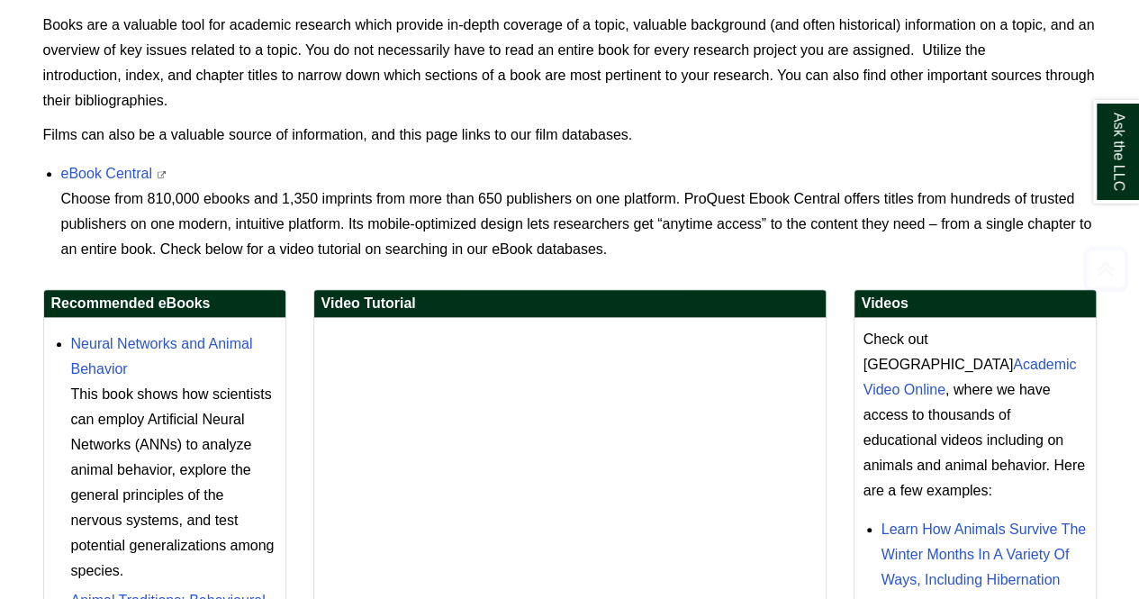
scroll to position [400, 0]
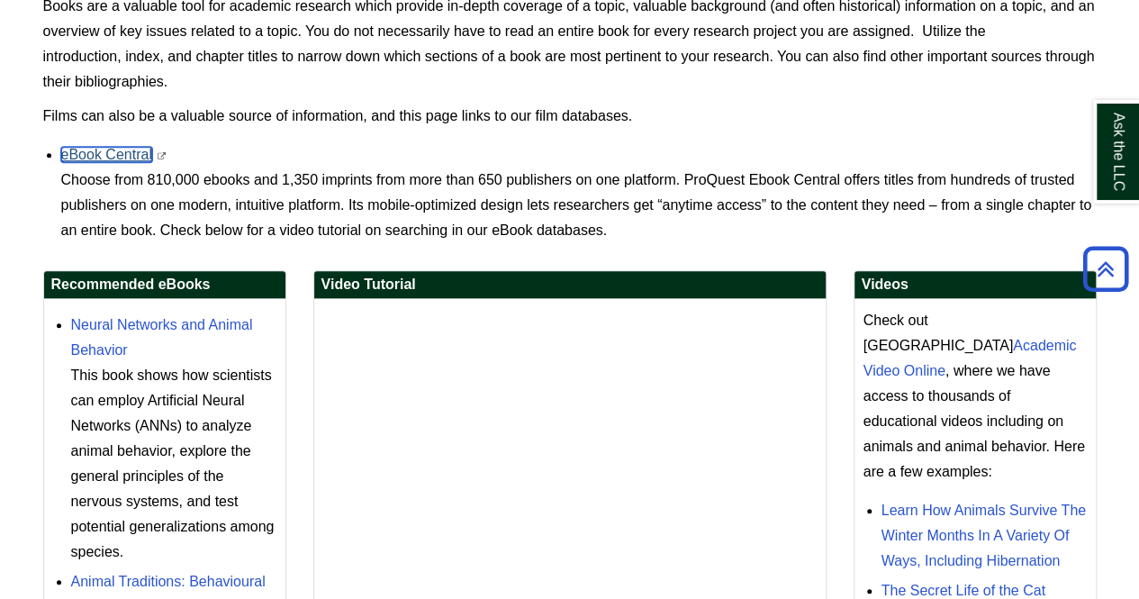
click at [101, 150] on link "eBook Central" at bounding box center [106, 154] width 91 height 15
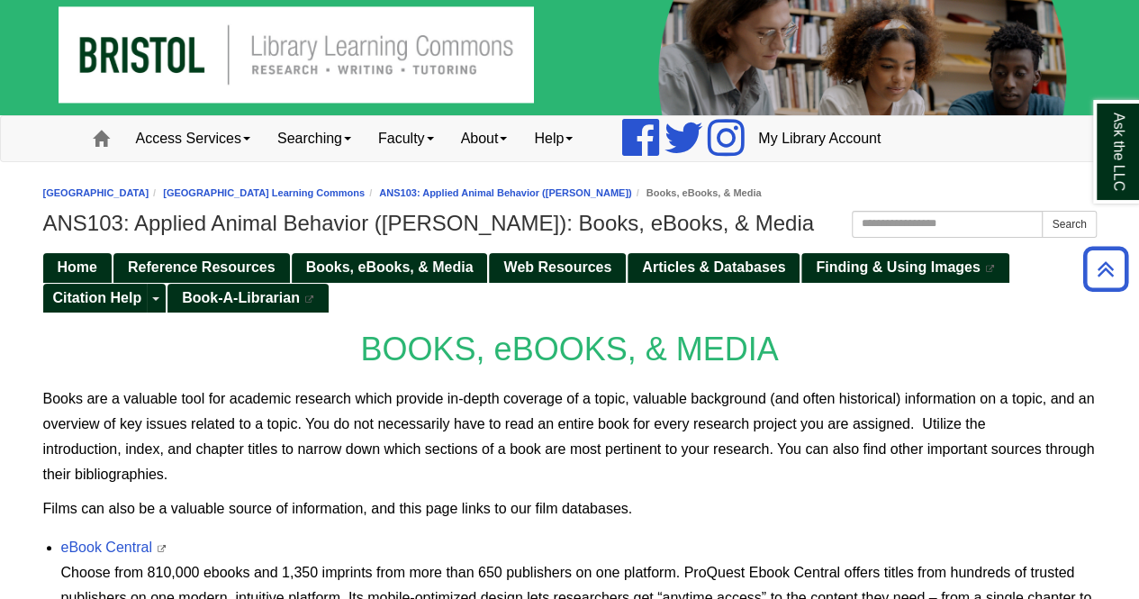
scroll to position [0, 0]
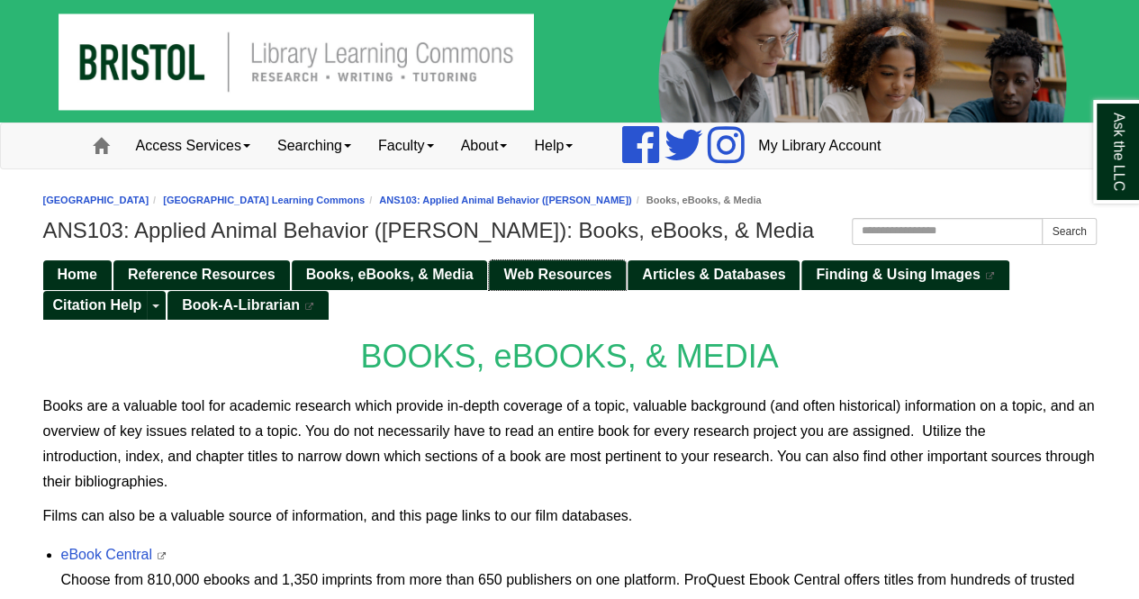
click at [594, 276] on span "Web Resources" at bounding box center [558, 274] width 108 height 15
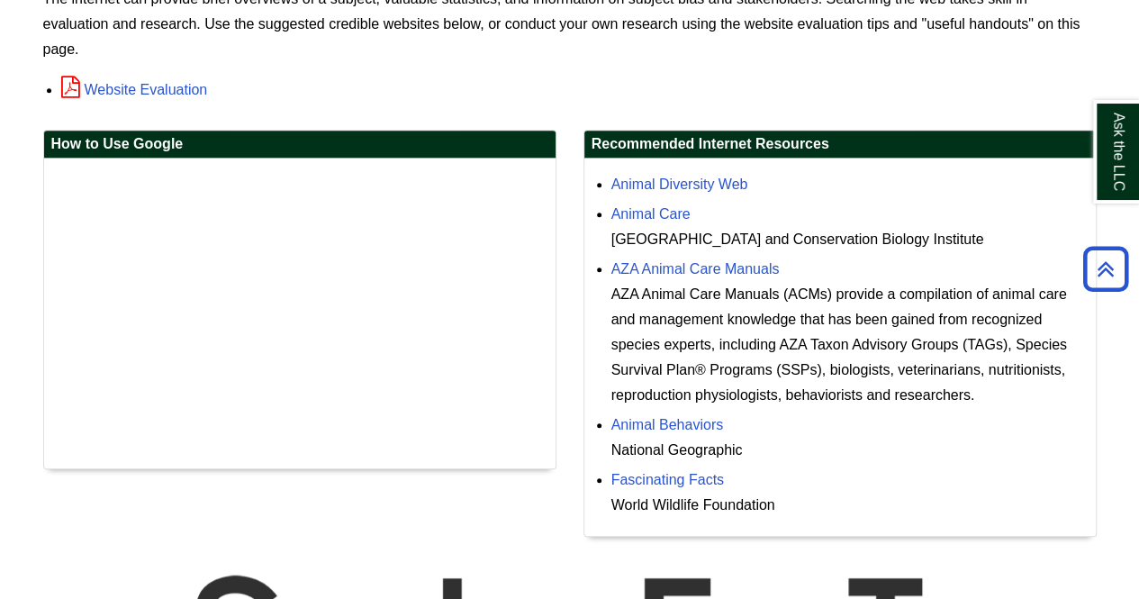
scroll to position [408, 0]
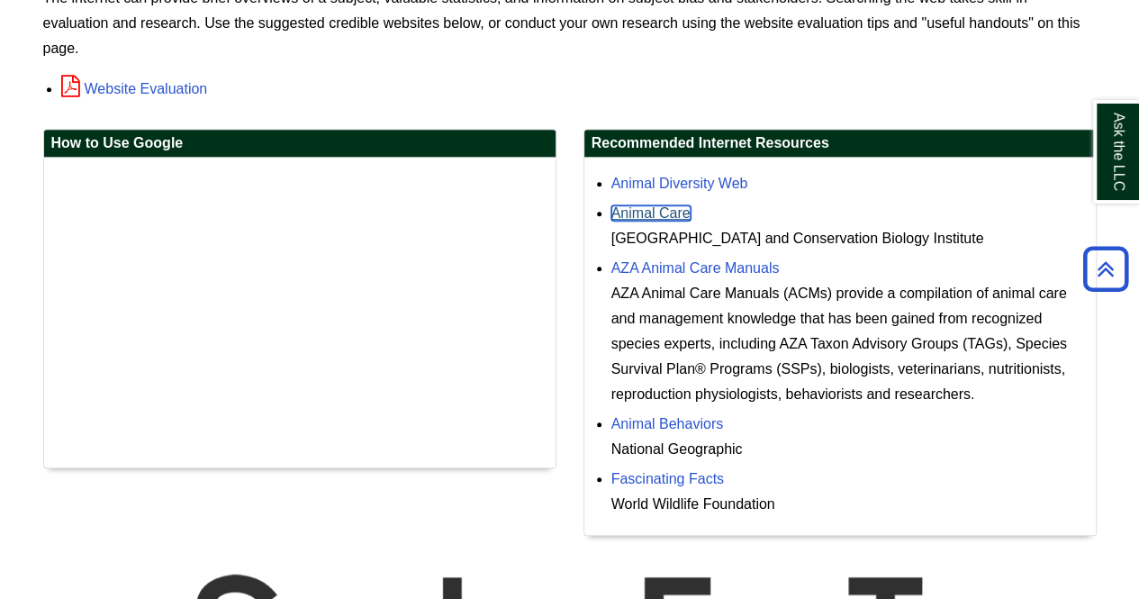
click at [644, 210] on link "Animal Care" at bounding box center [651, 212] width 79 height 15
click at [710, 268] on link "AZA Animal Care Manuals" at bounding box center [696, 267] width 168 height 15
